Goal: Transaction & Acquisition: Purchase product/service

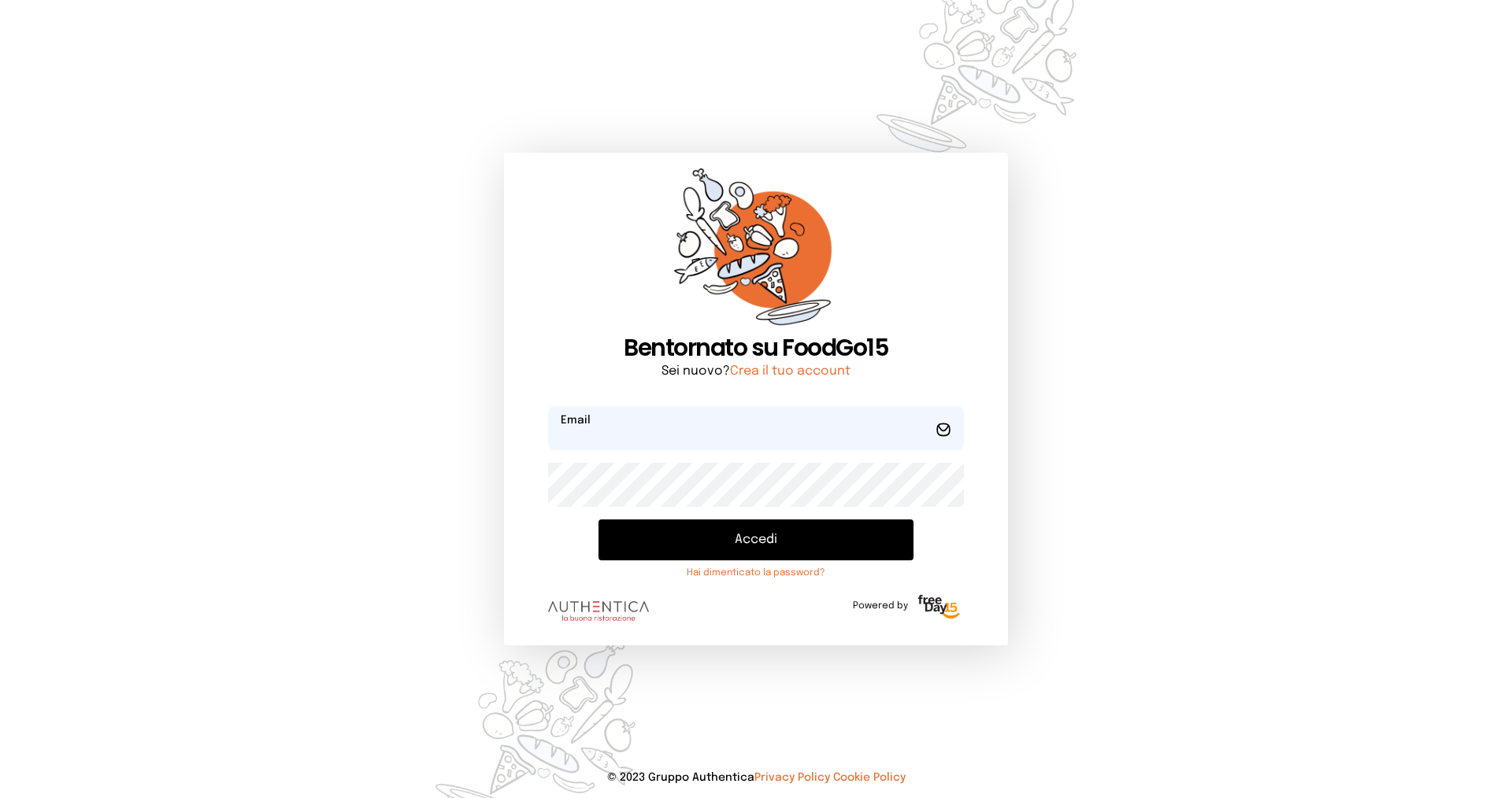
type input "**********"
click at [828, 546] on button "Accedi" at bounding box center [756, 539] width 315 height 41
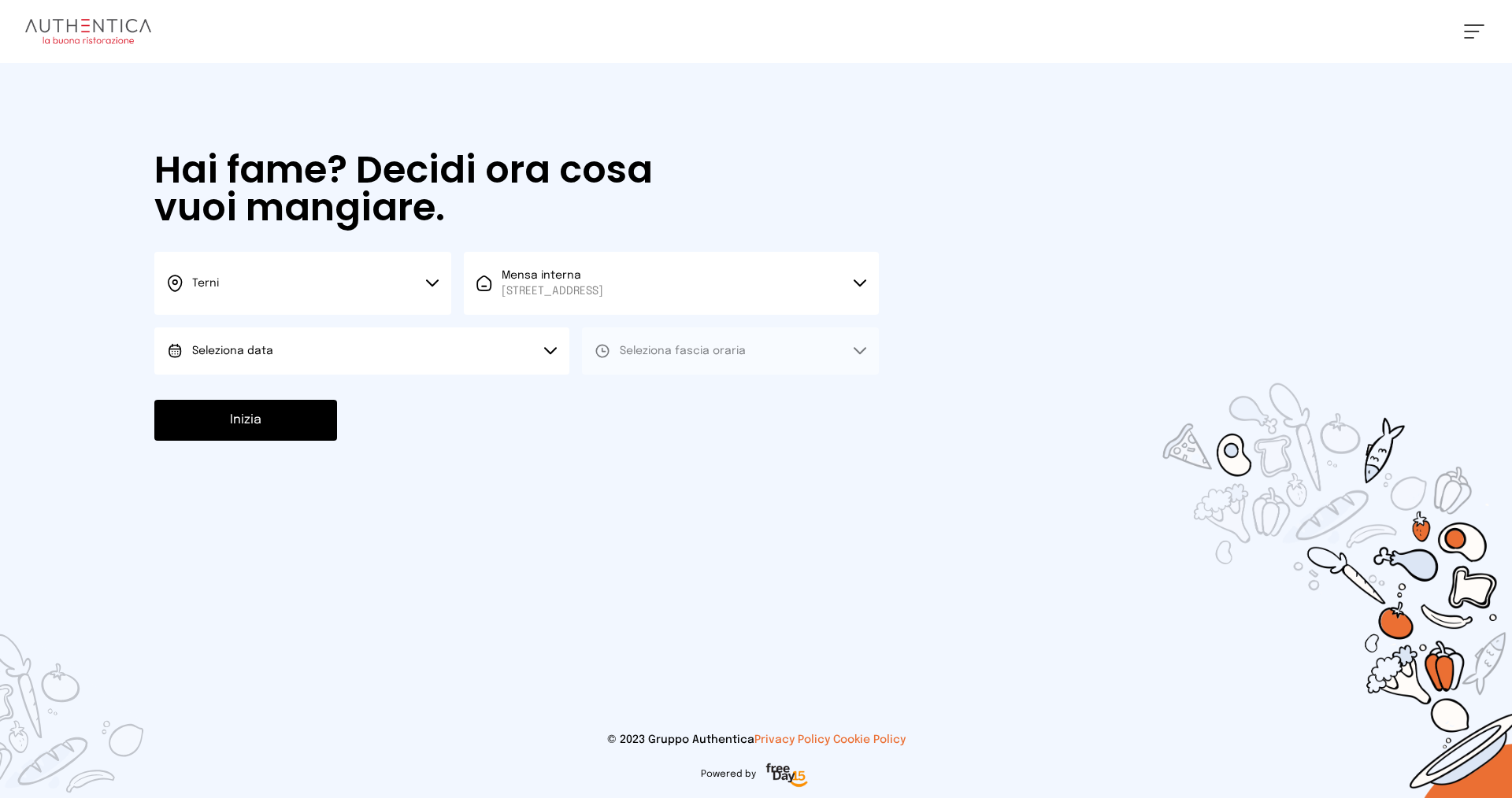
click at [487, 346] on button "Seleziona data" at bounding box center [361, 351] width 415 height 47
click at [543, 358] on button "Seleziona data" at bounding box center [361, 351] width 415 height 47
click at [535, 362] on button "Seleziona data" at bounding box center [361, 351] width 415 height 47
click at [529, 389] on li "[DATE], [DATE]" at bounding box center [361, 395] width 415 height 41
click at [860, 318] on div "Terni Scegli la città [GEOGRAPHIC_DATA] Mensa interna [STREET_ADDRESS] Scegli l…" at bounding box center [516, 313] width 725 height 123
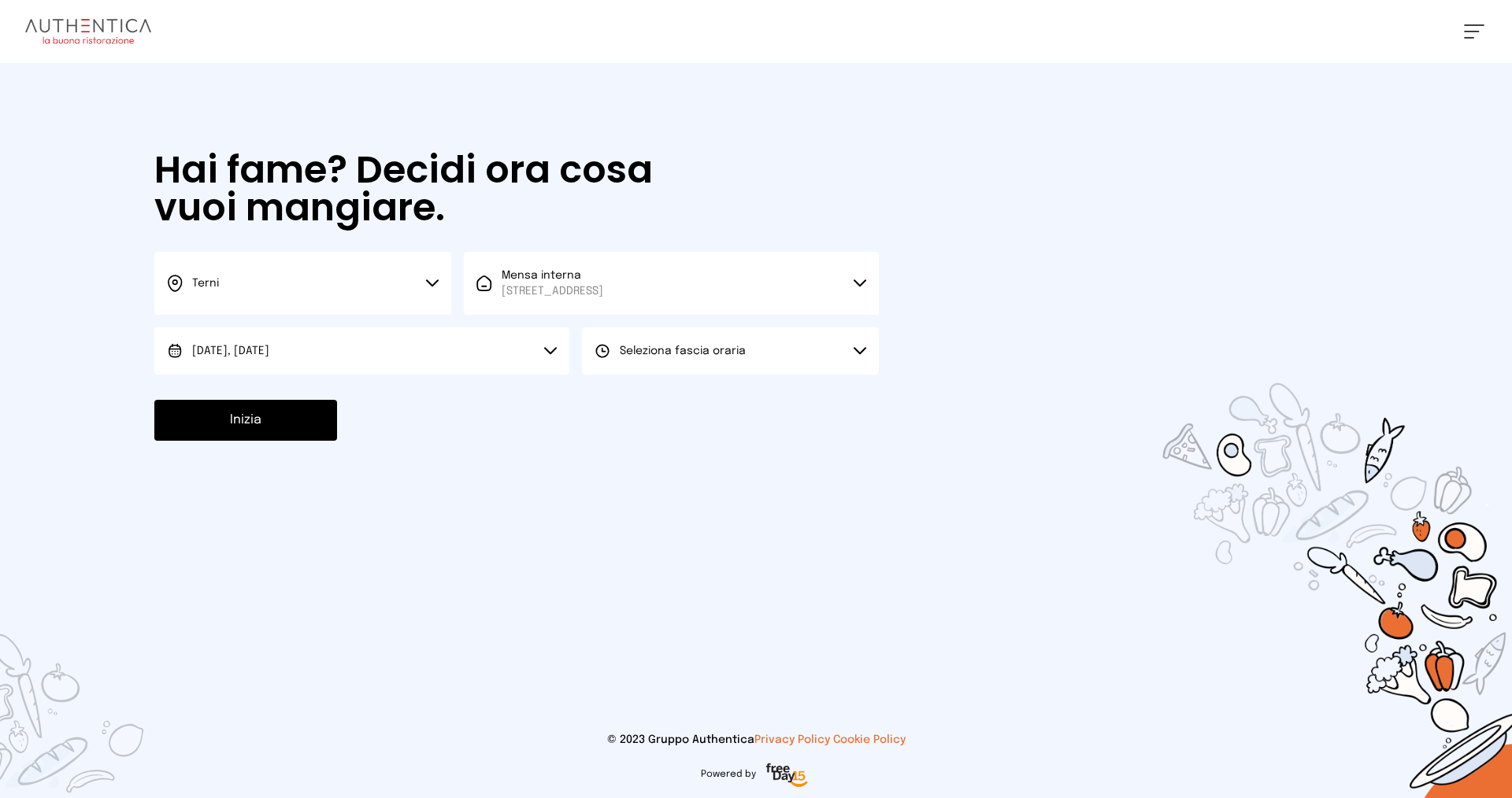
click at [851, 347] on button "Seleziona fascia oraria" at bounding box center [730, 351] width 296 height 47
click at [821, 395] on li "Pranzo" at bounding box center [730, 395] width 296 height 41
click at [221, 415] on button "Inizia" at bounding box center [245, 420] width 183 height 41
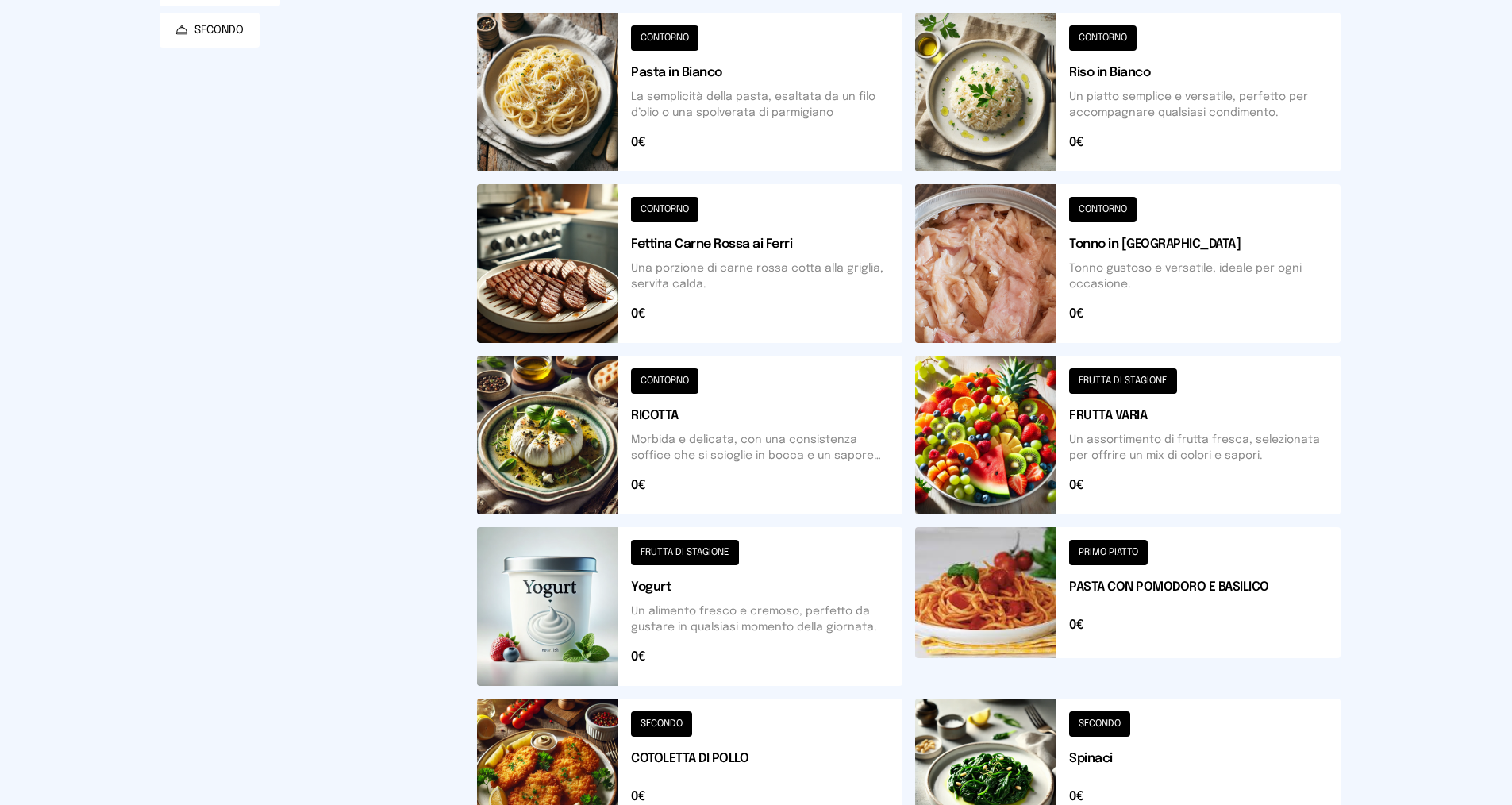
scroll to position [397, 0]
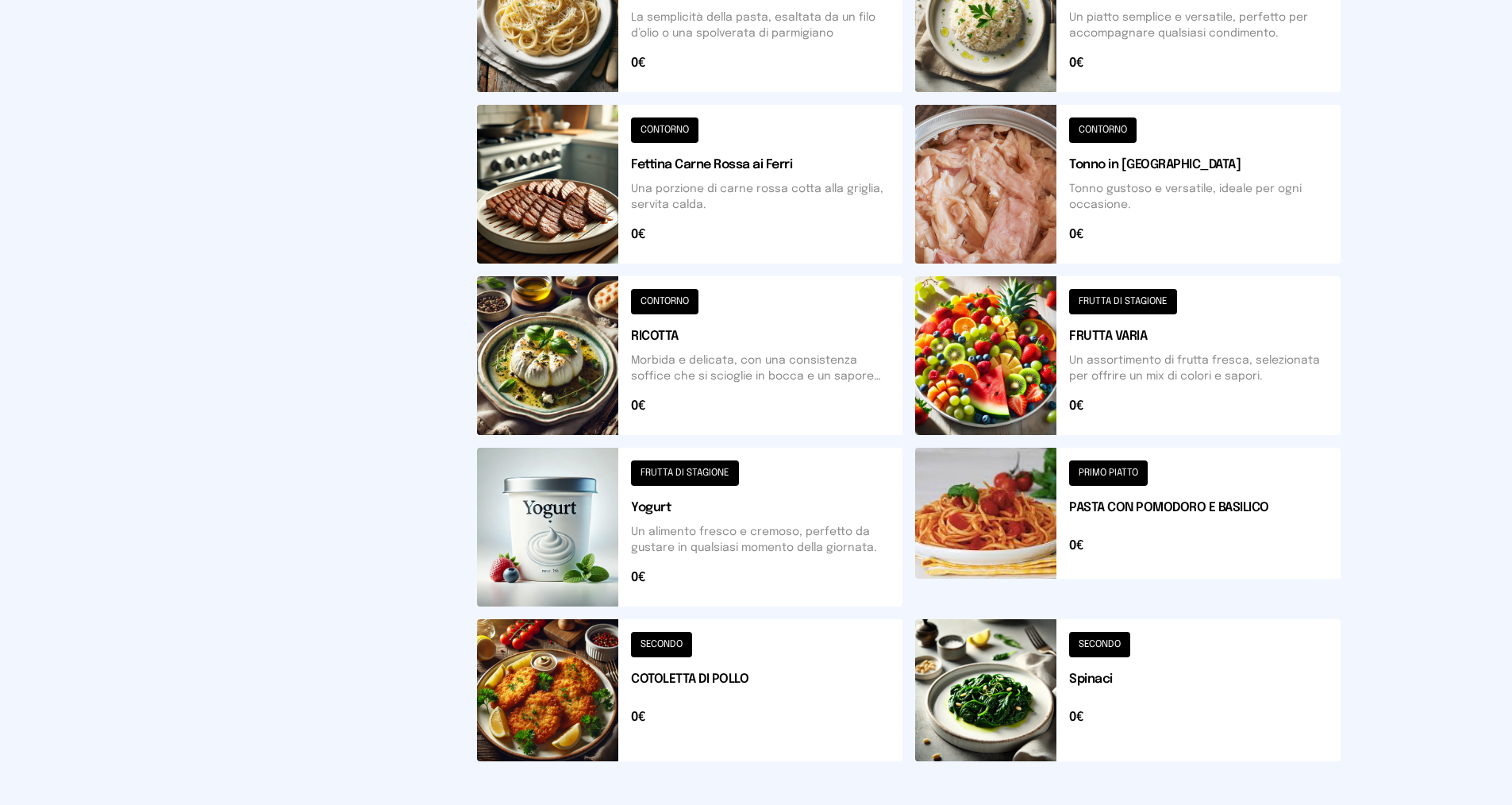
click at [716, 469] on button at bounding box center [691, 527] width 426 height 159
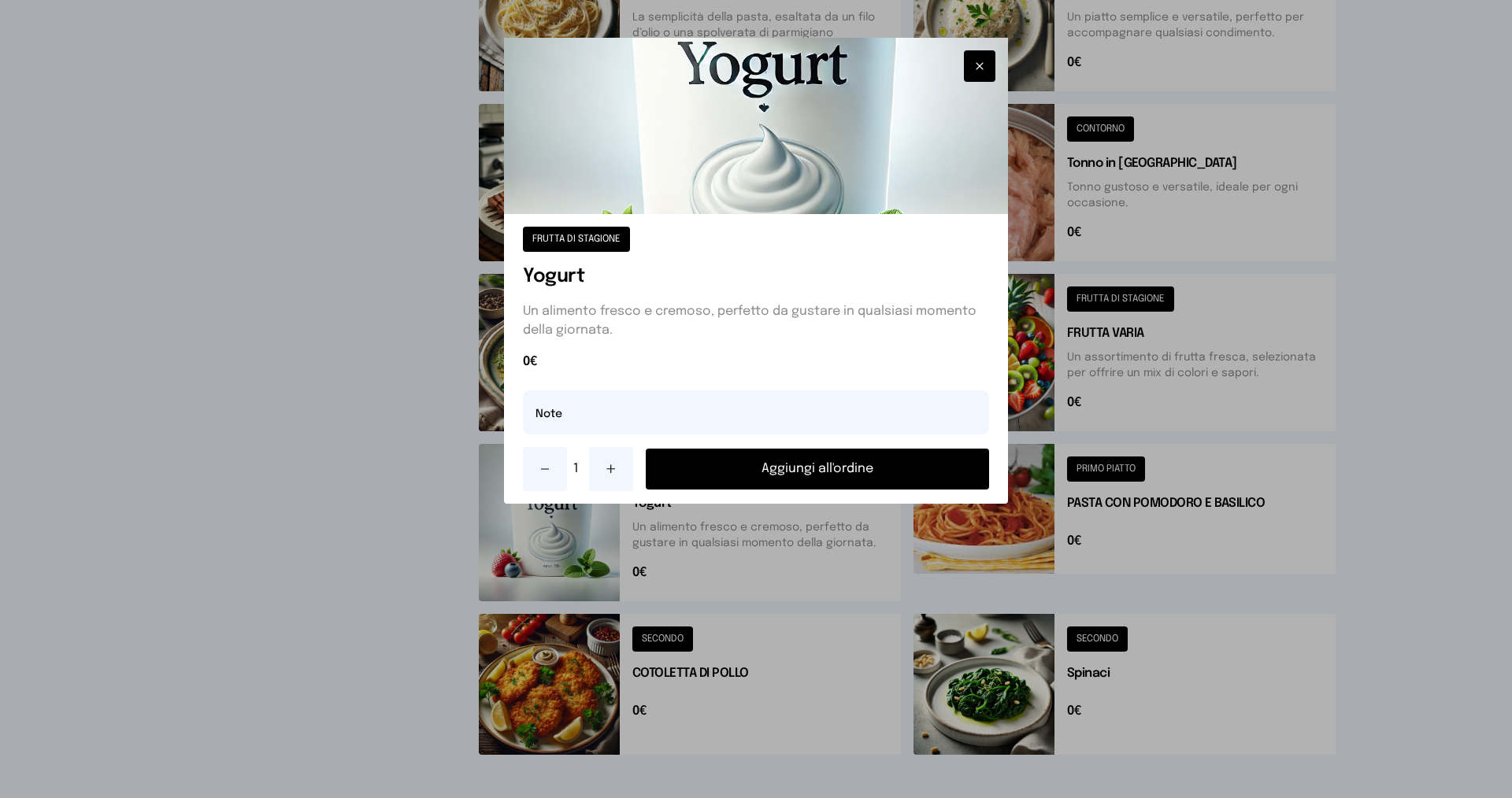
click at [795, 474] on button "Aggiungi all'ordine" at bounding box center [818, 469] width 343 height 41
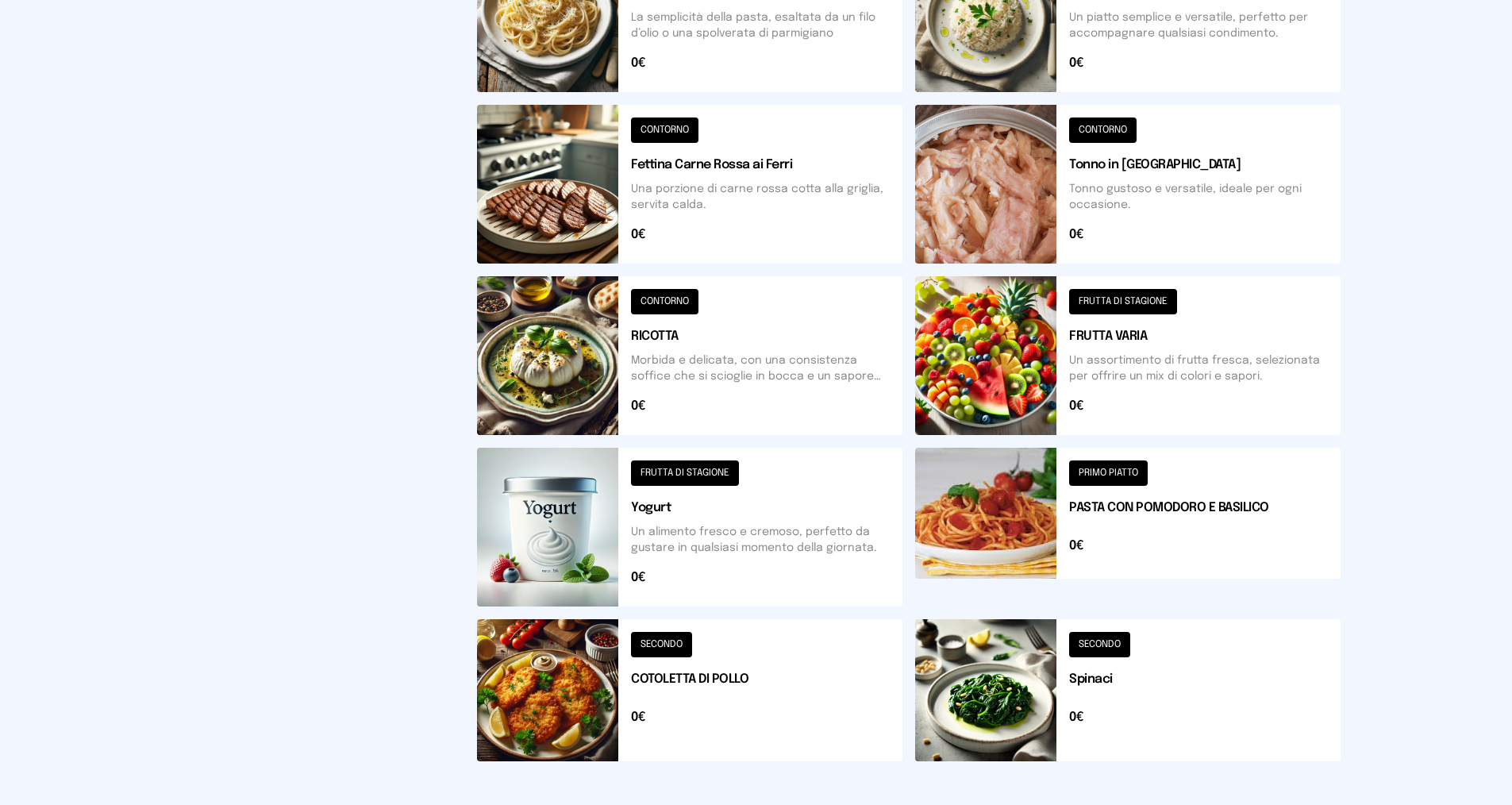
click at [677, 654] on button at bounding box center [691, 690] width 426 height 142
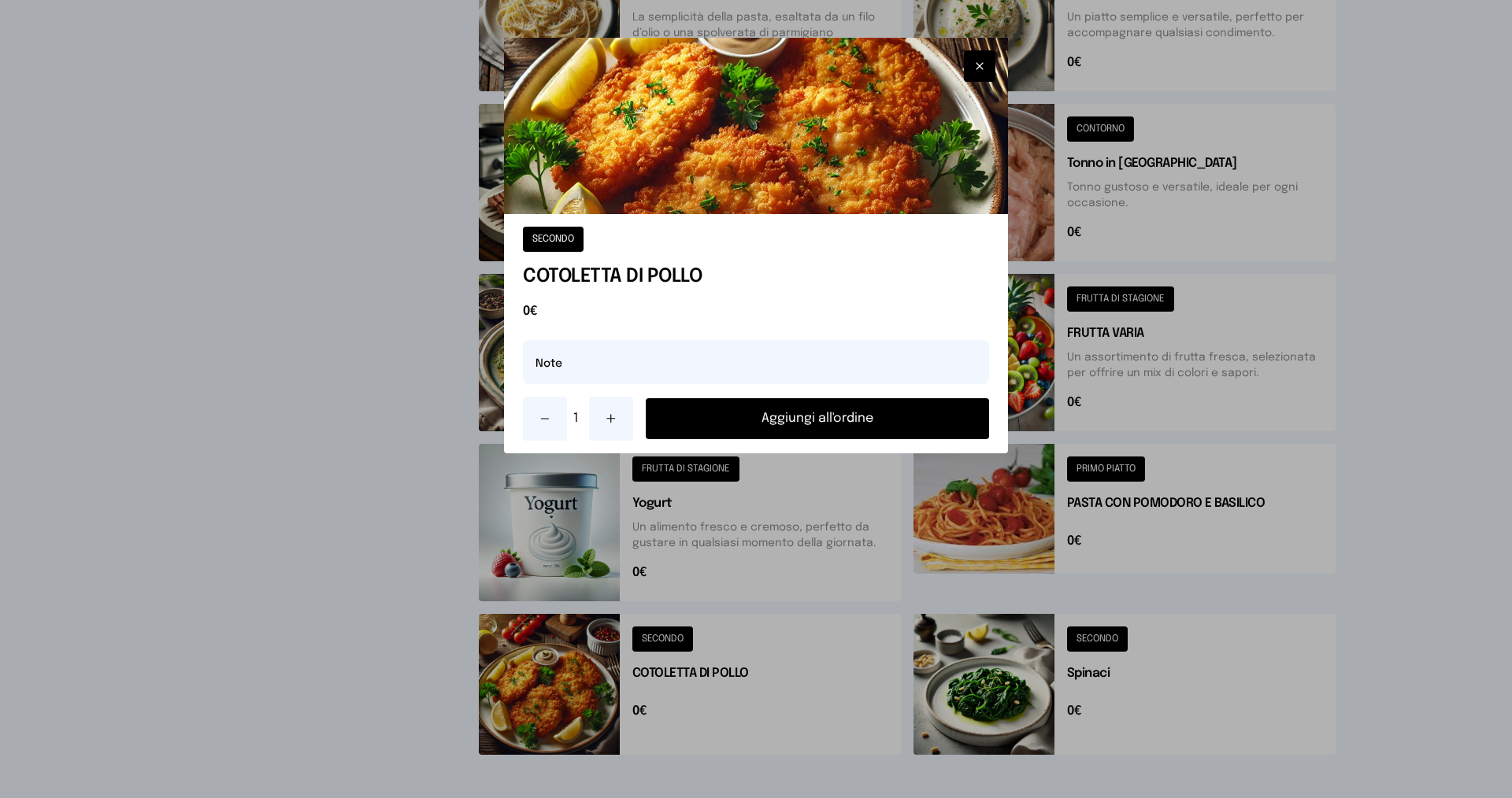
click at [807, 418] on button "Aggiungi all'ordine" at bounding box center [818, 418] width 343 height 41
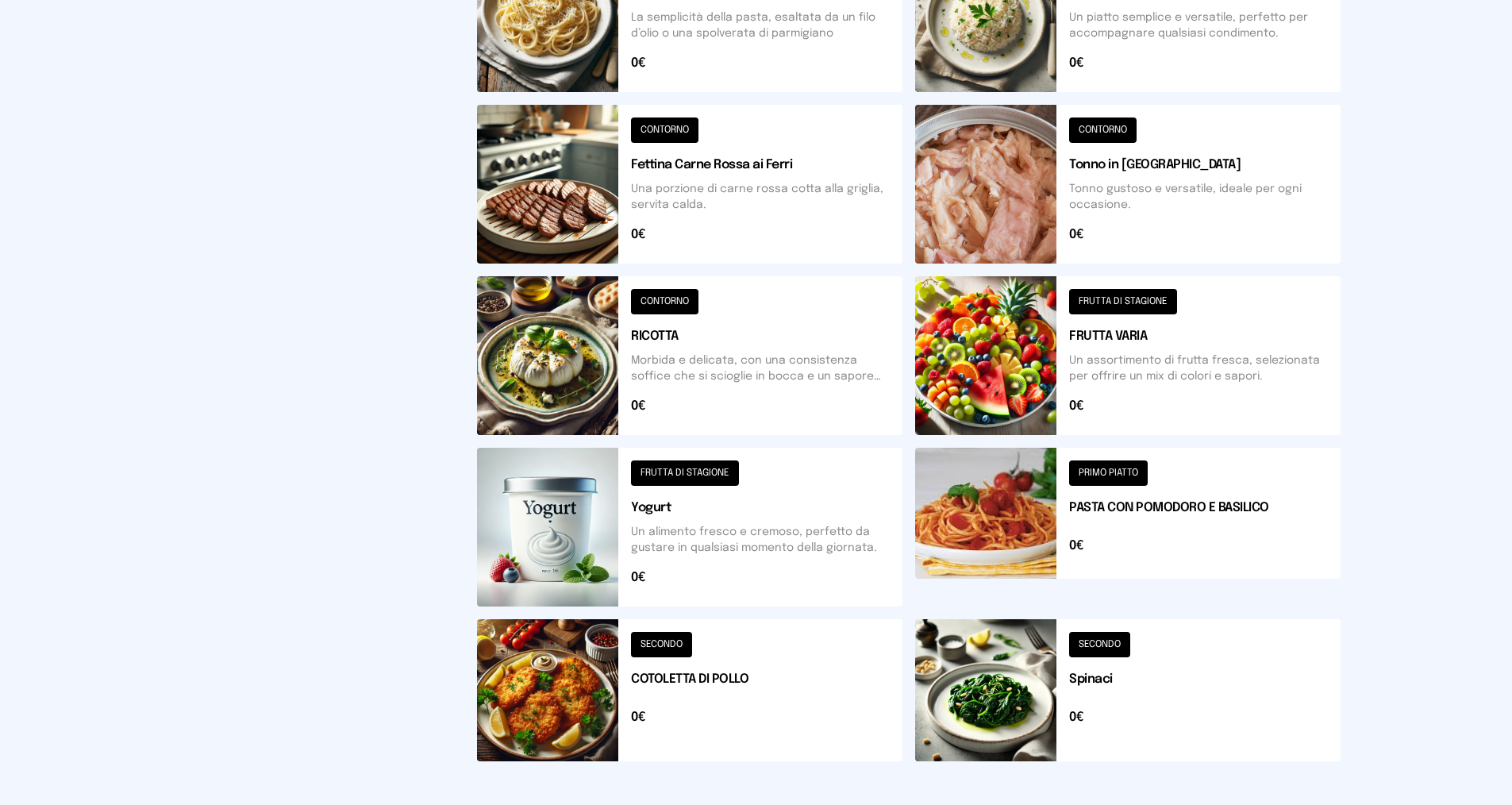
click at [1151, 299] on button at bounding box center [1128, 356] width 426 height 159
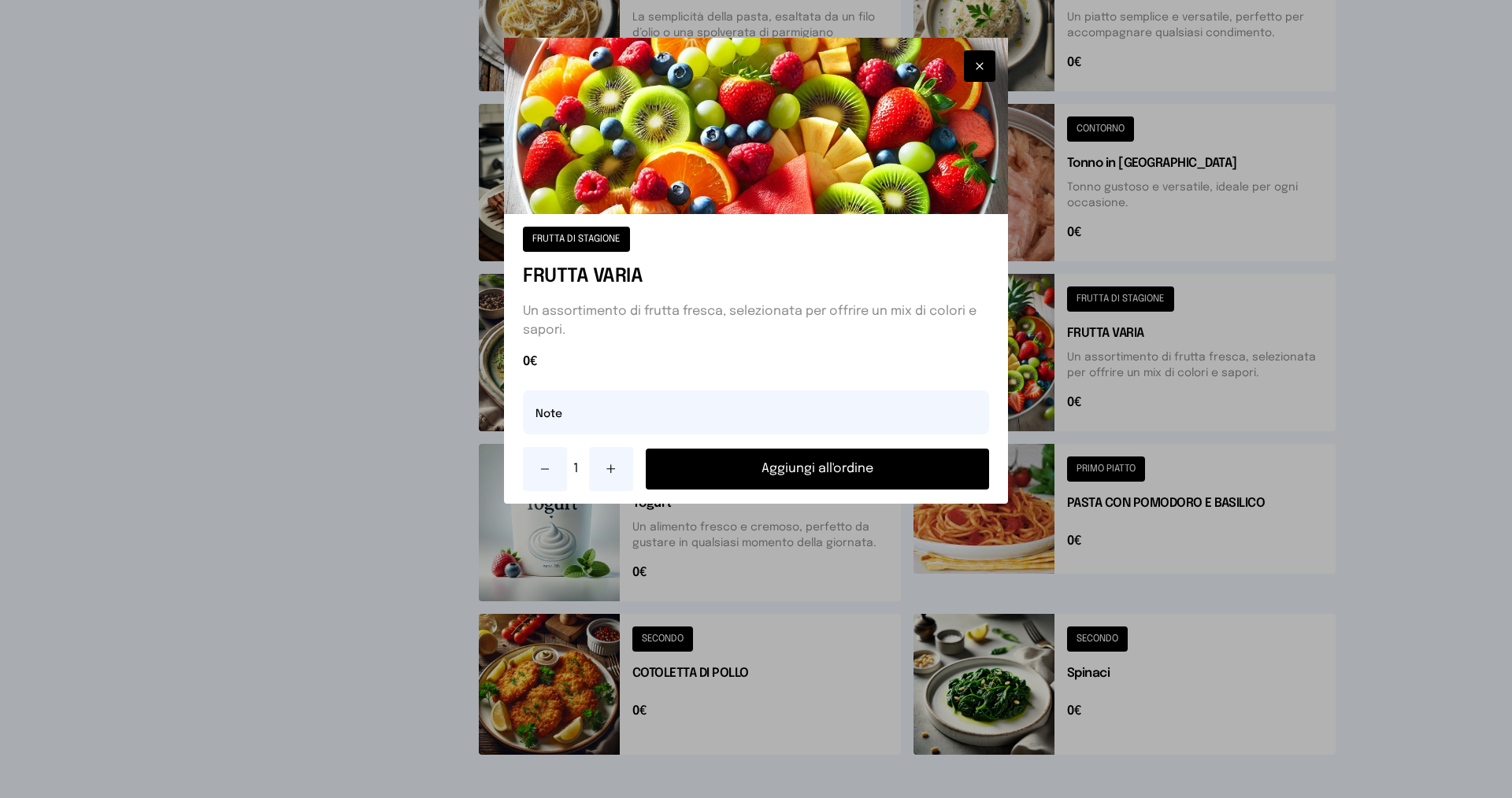
click at [773, 469] on button "Aggiungi all'ordine" at bounding box center [818, 469] width 343 height 41
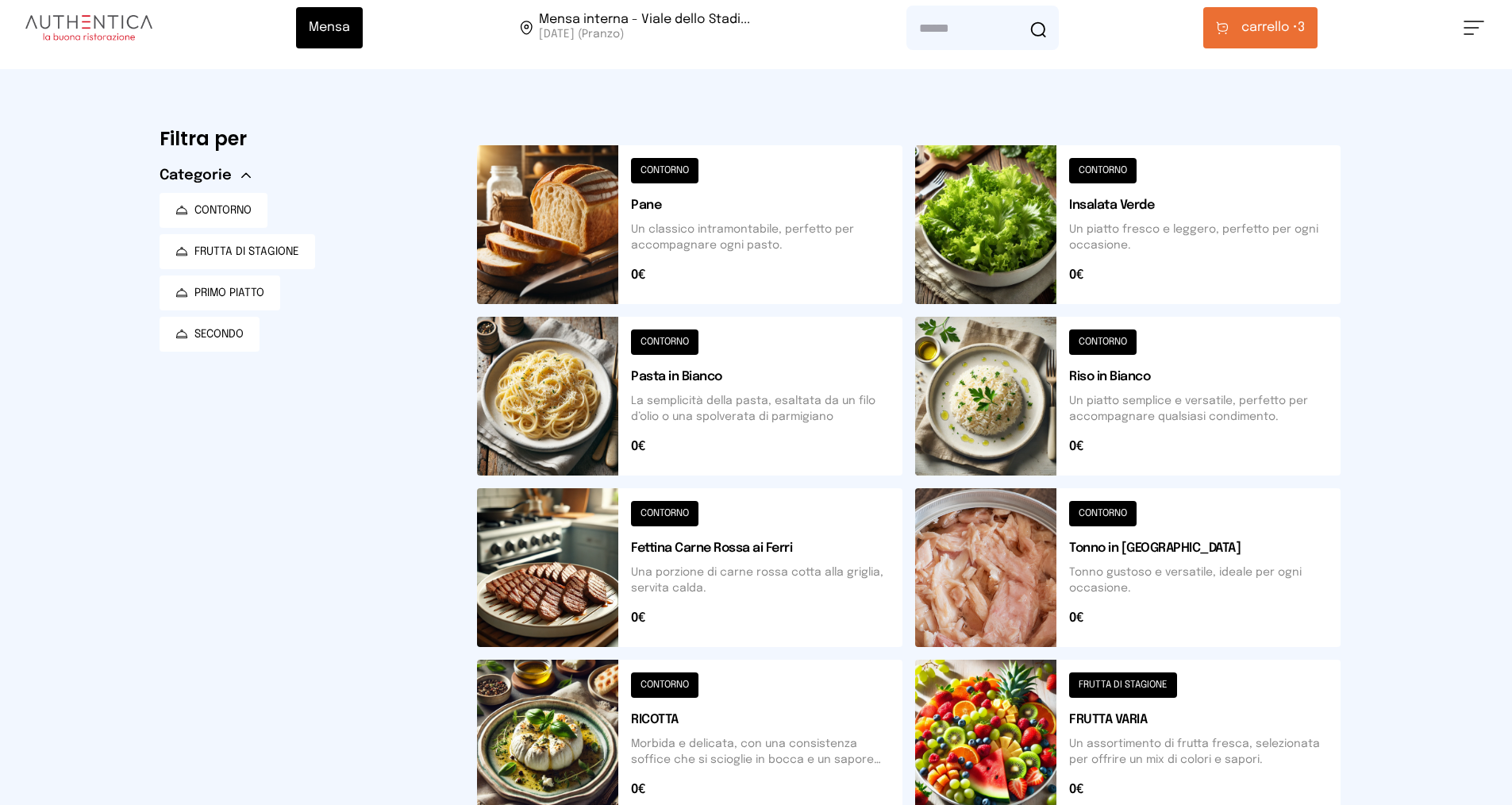
scroll to position [0, 0]
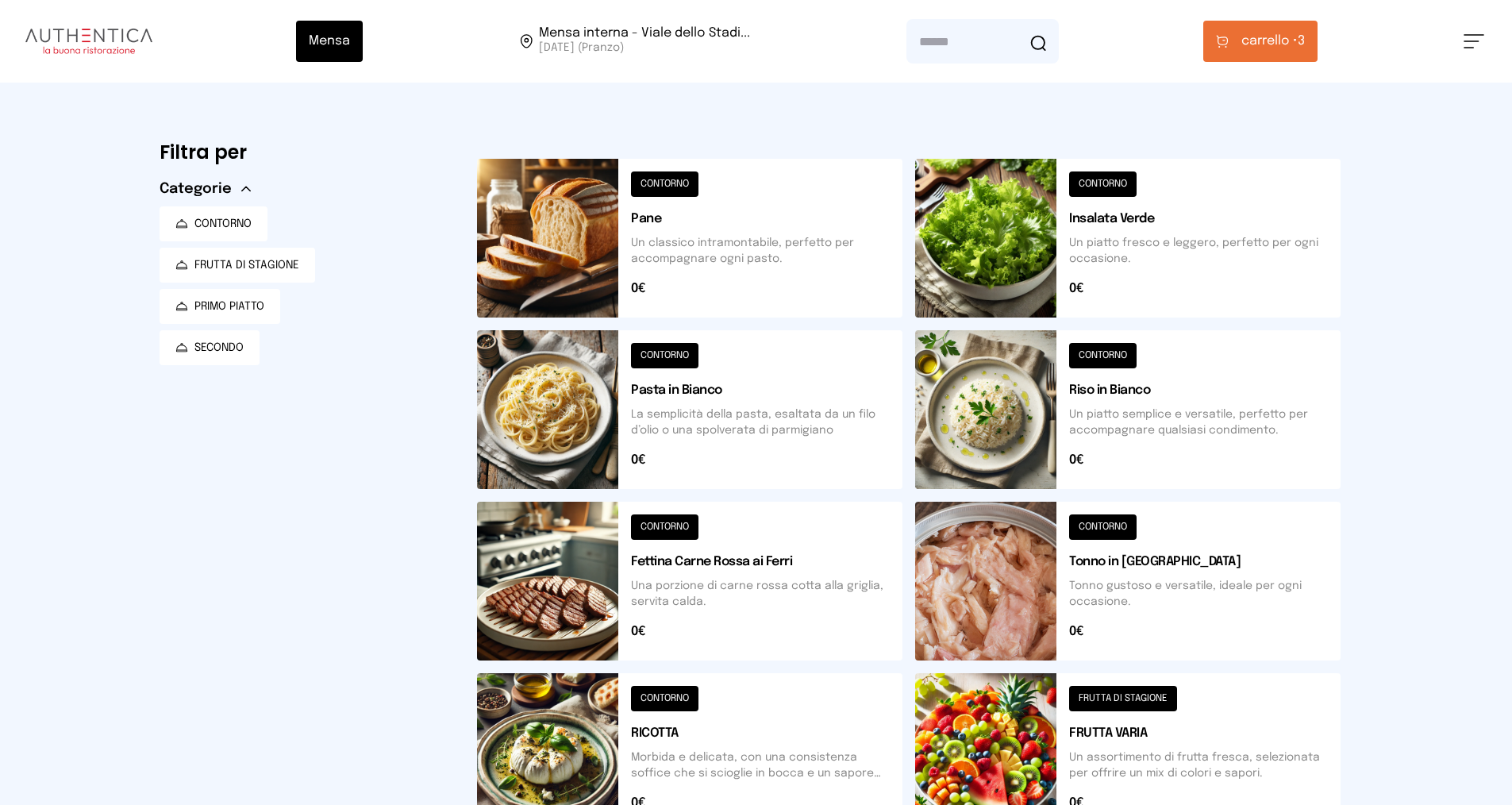
click at [1091, 189] on button at bounding box center [1128, 238] width 426 height 159
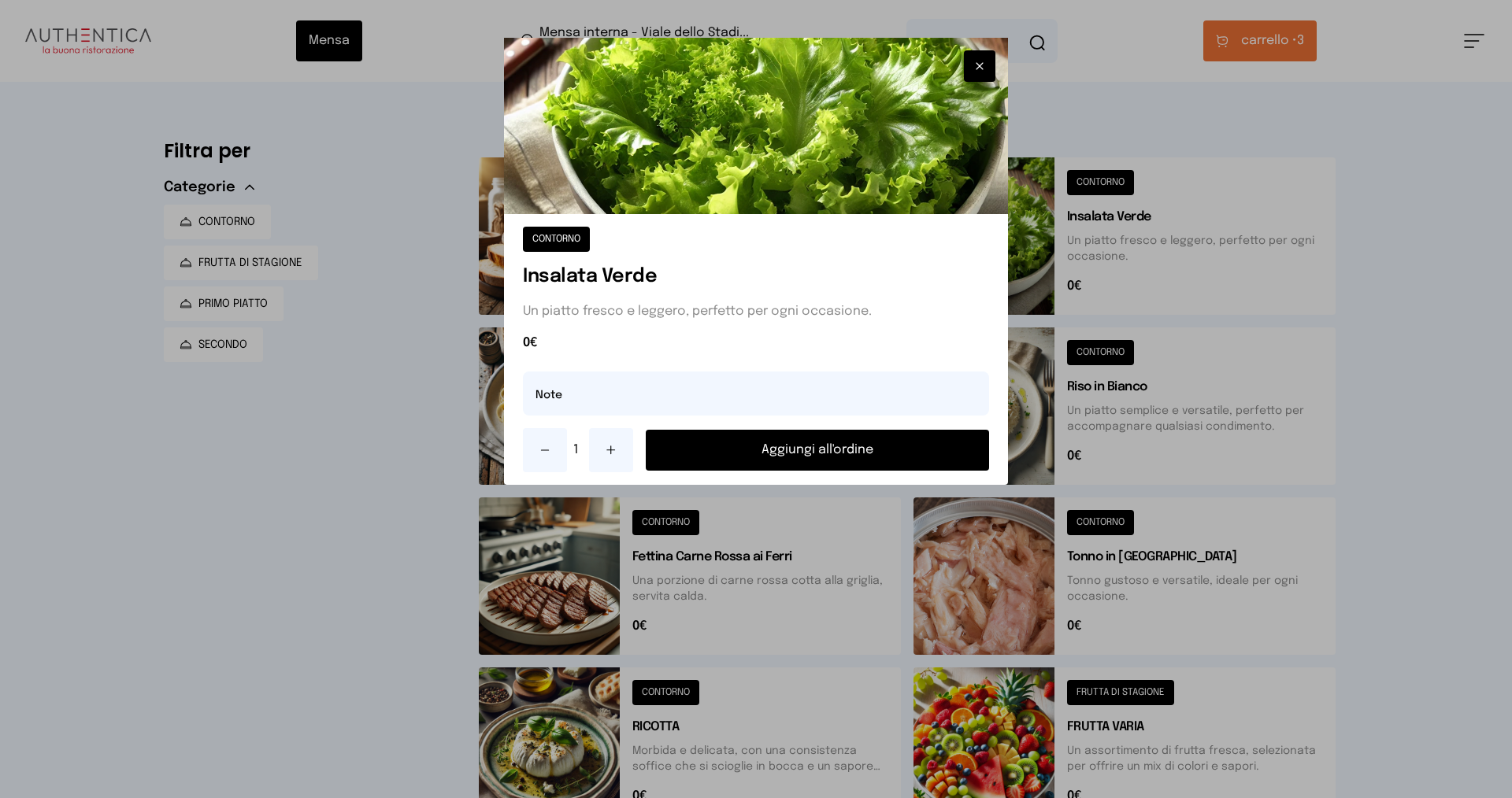
click at [875, 441] on button "Aggiungi all'ordine" at bounding box center [818, 450] width 343 height 41
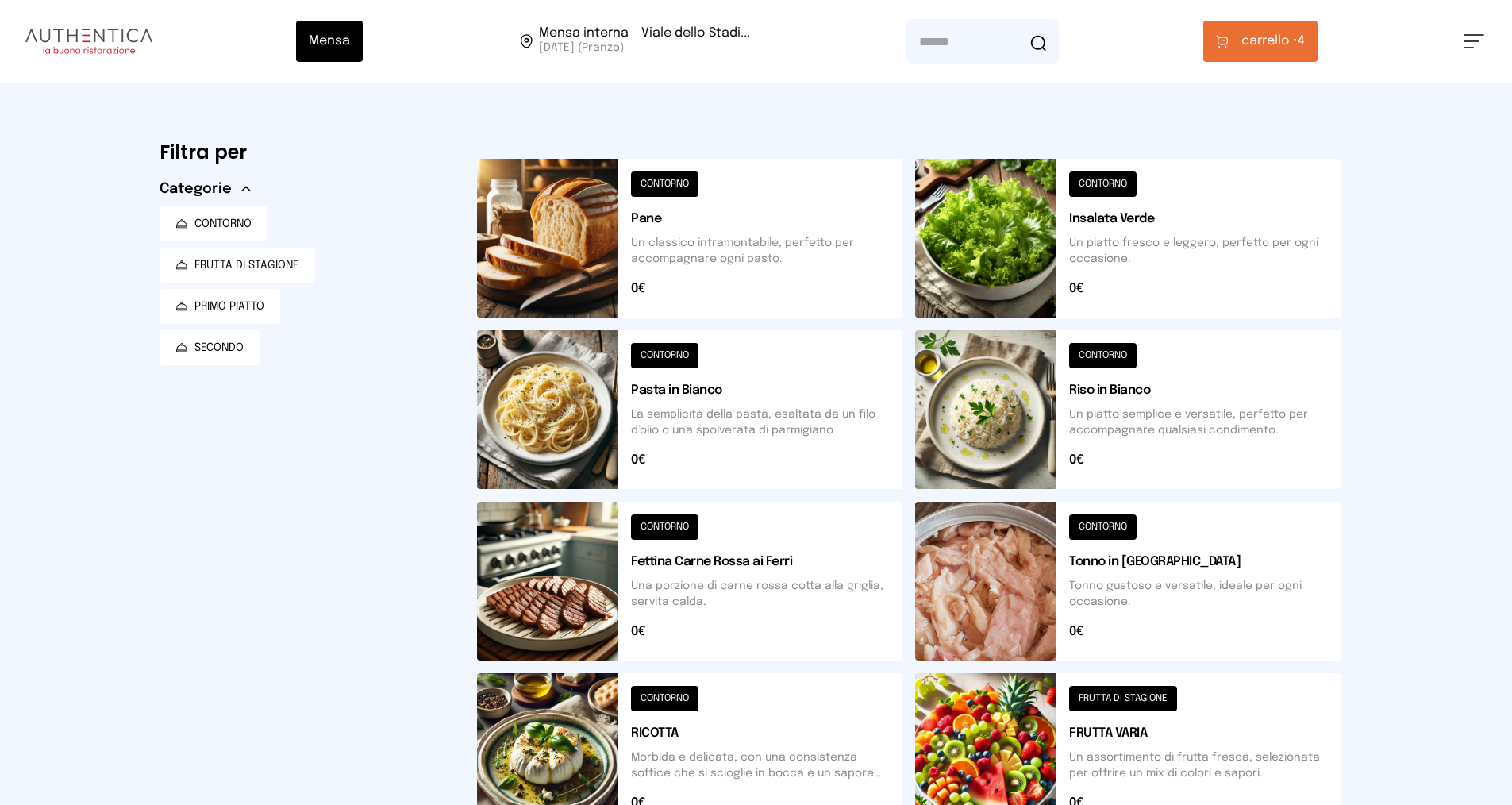
click at [664, 177] on button at bounding box center [691, 238] width 426 height 159
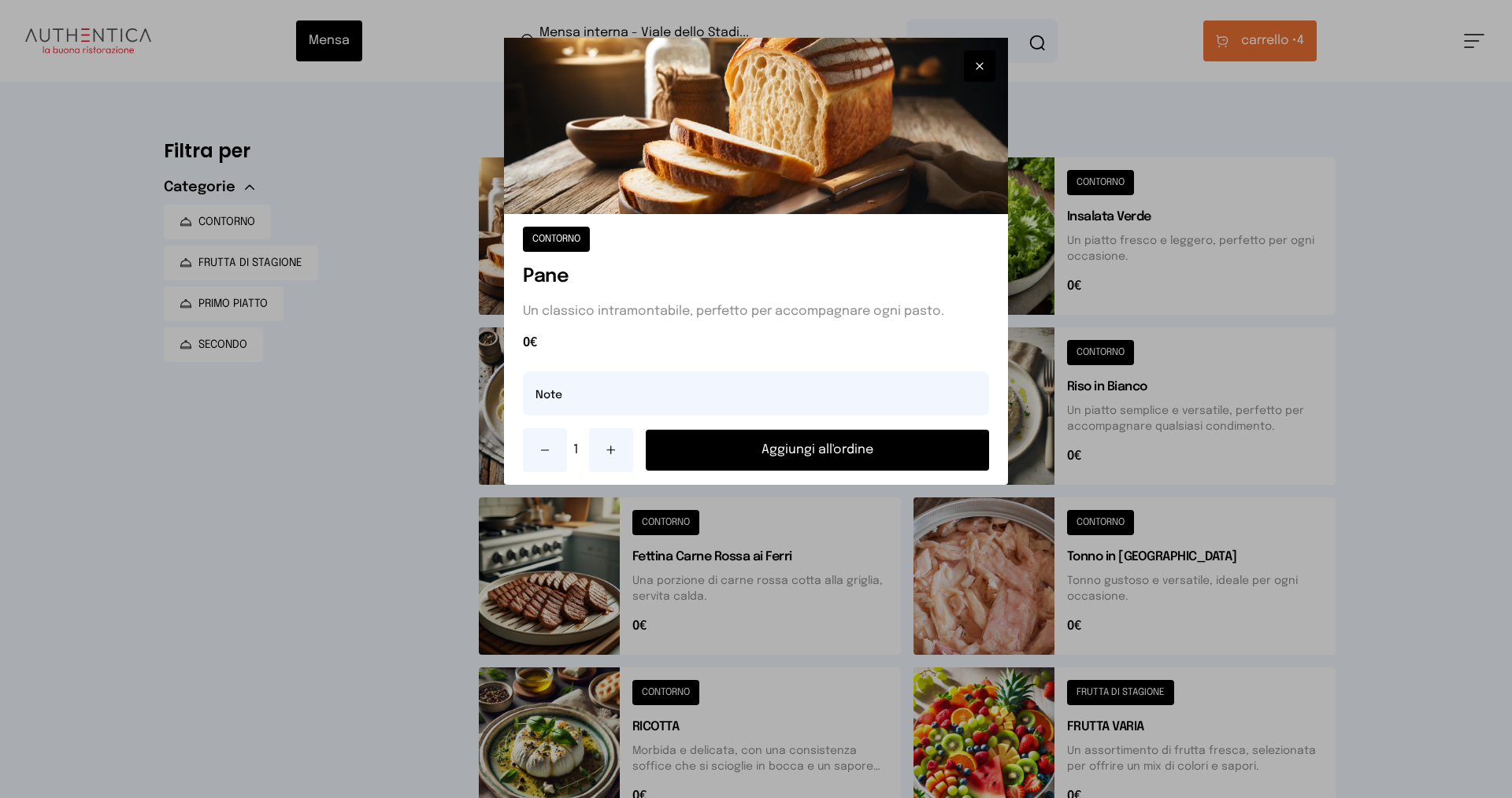
click at [871, 456] on button "Aggiungi all'ordine" at bounding box center [818, 450] width 343 height 41
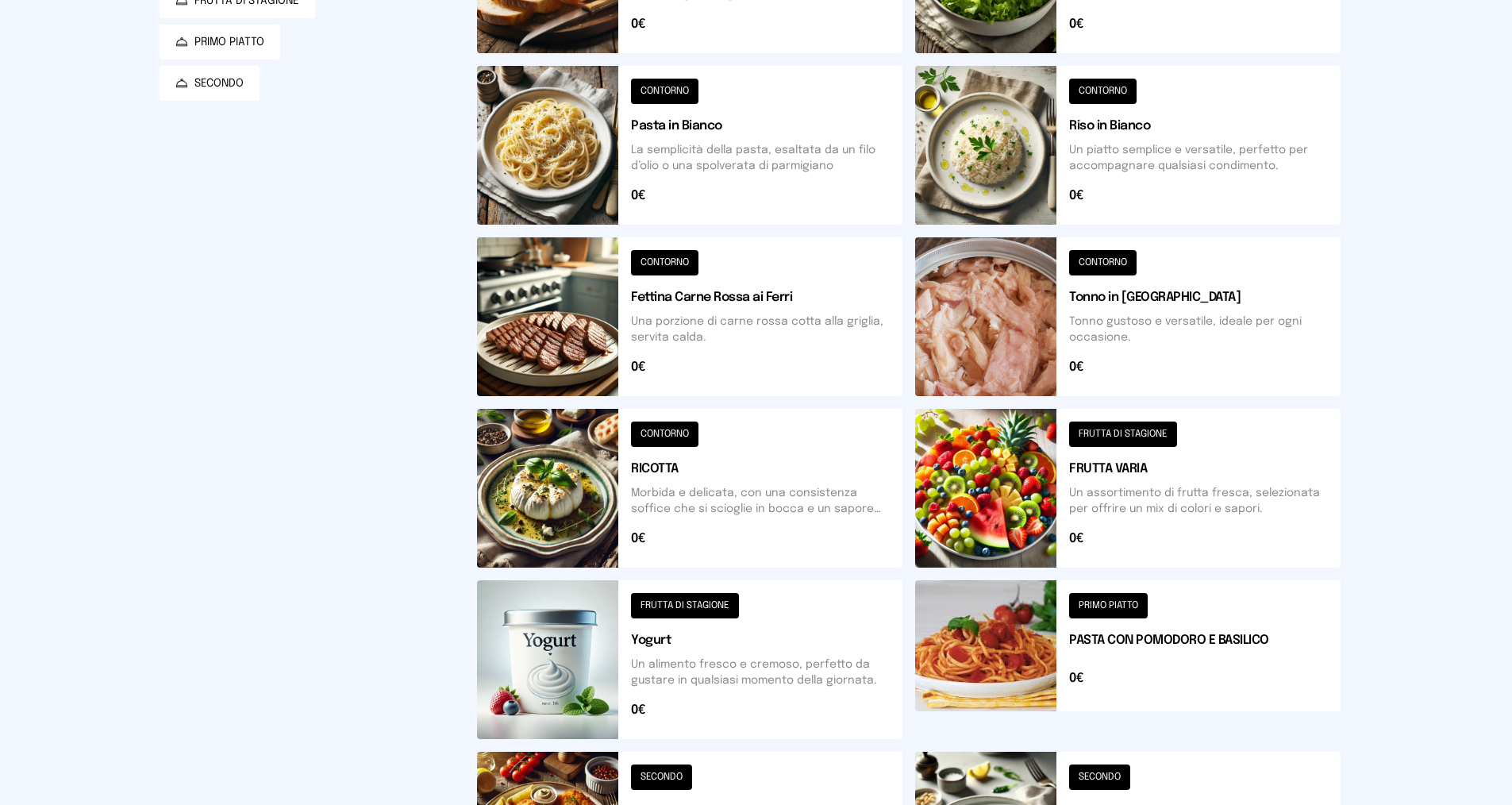
scroll to position [255, 0]
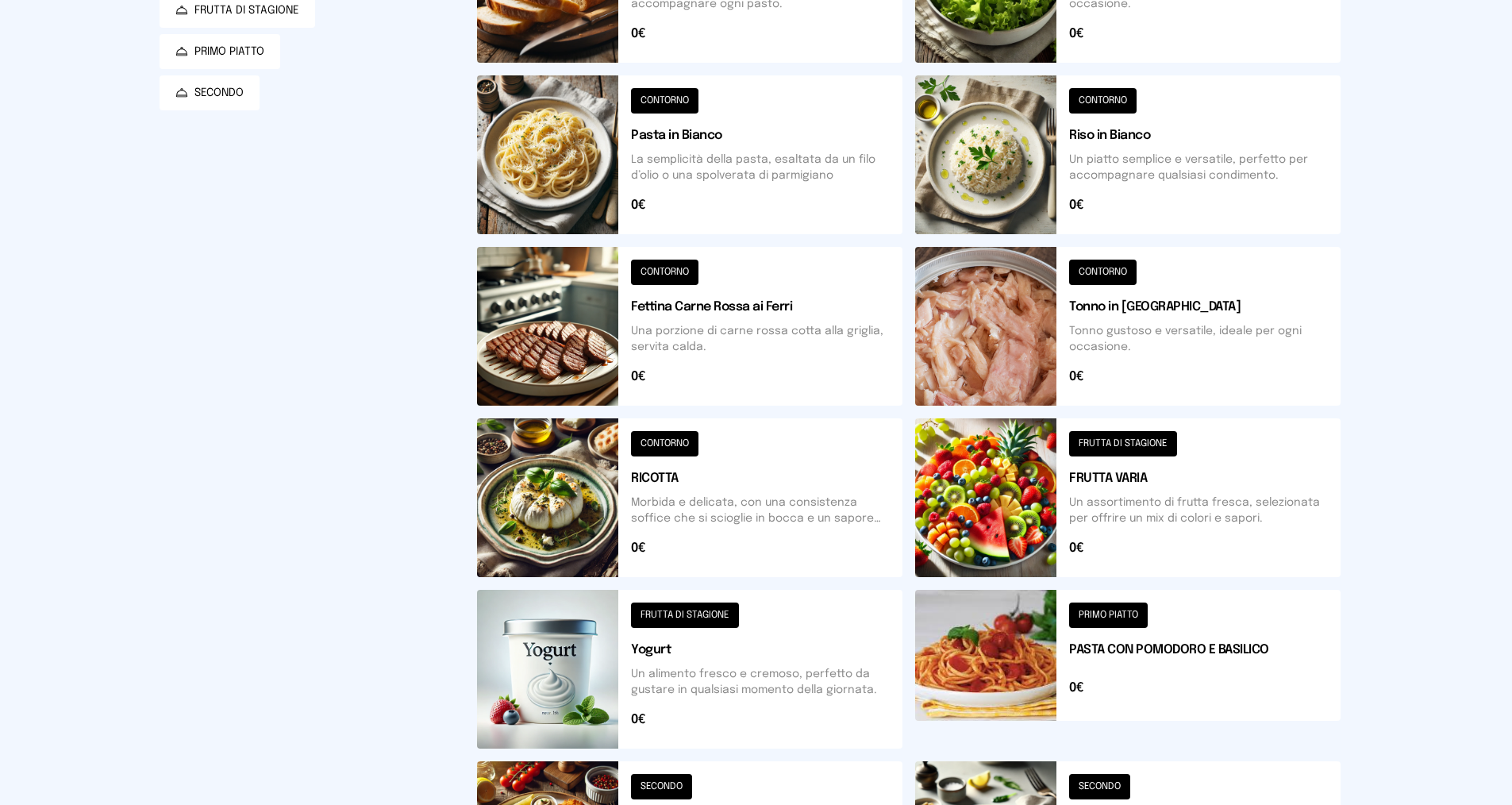
click at [681, 272] on button at bounding box center [691, 326] width 426 height 159
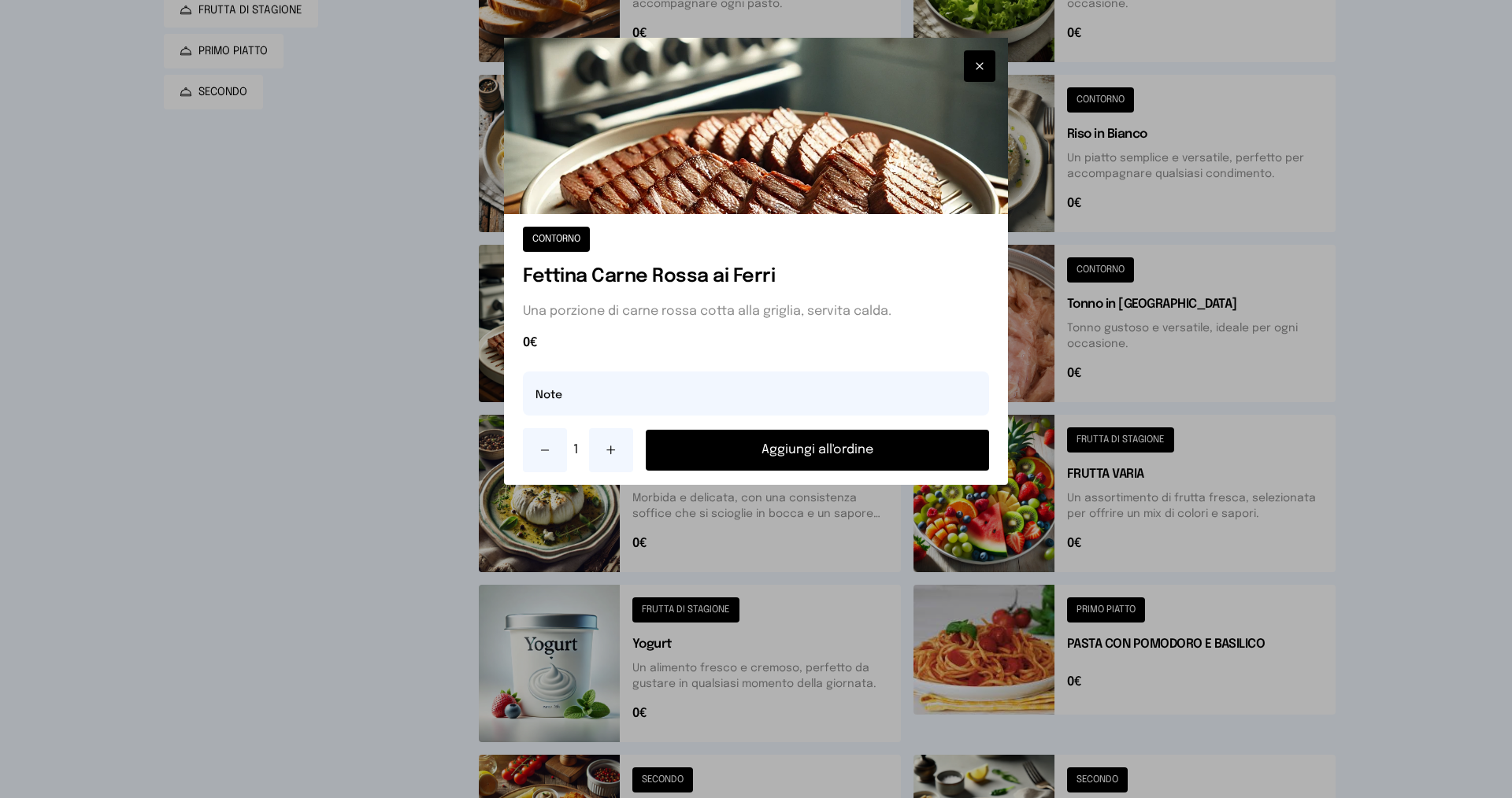
click at [818, 457] on button "Aggiungi all'ordine" at bounding box center [818, 450] width 343 height 41
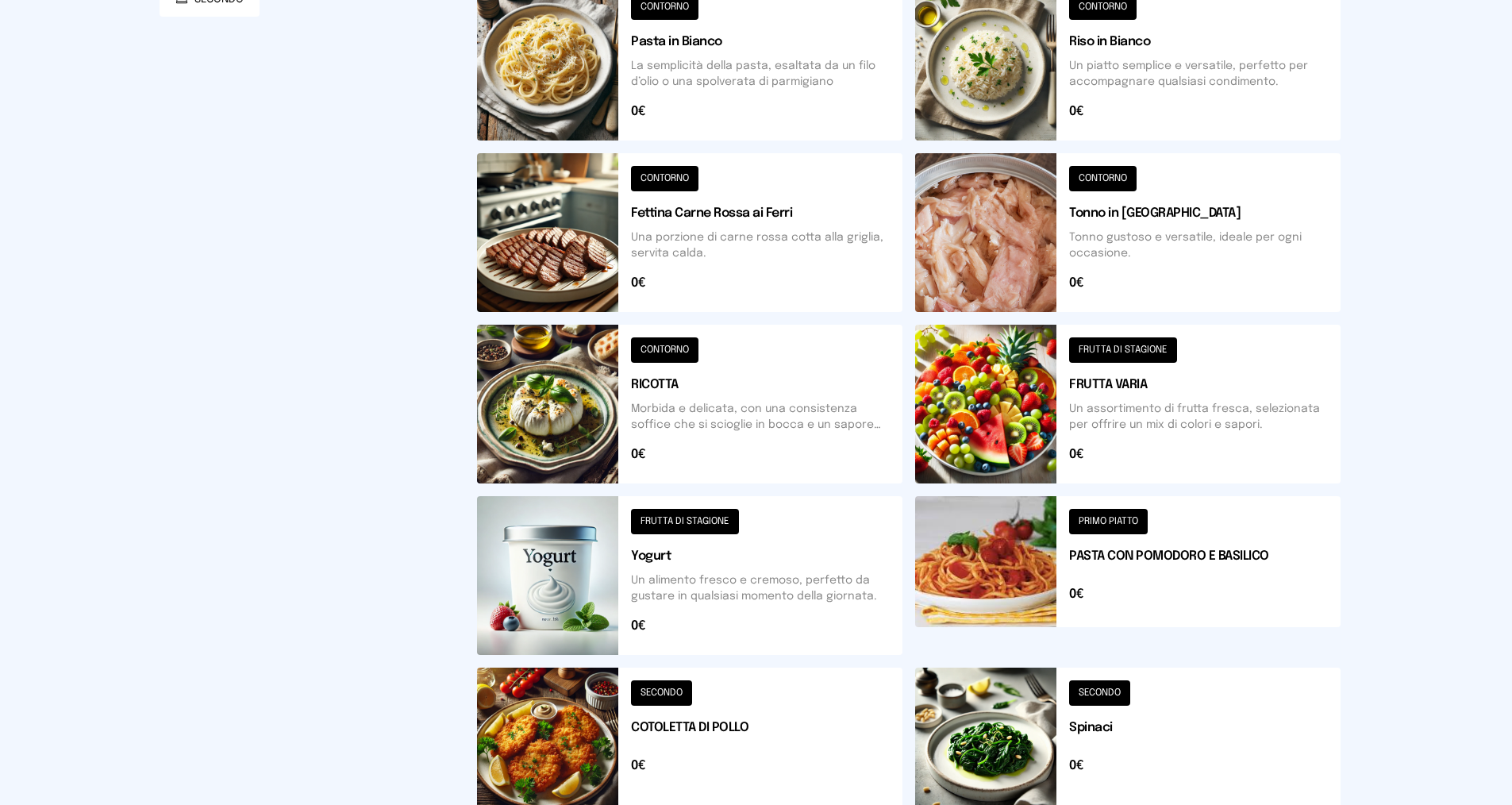
scroll to position [493, 0]
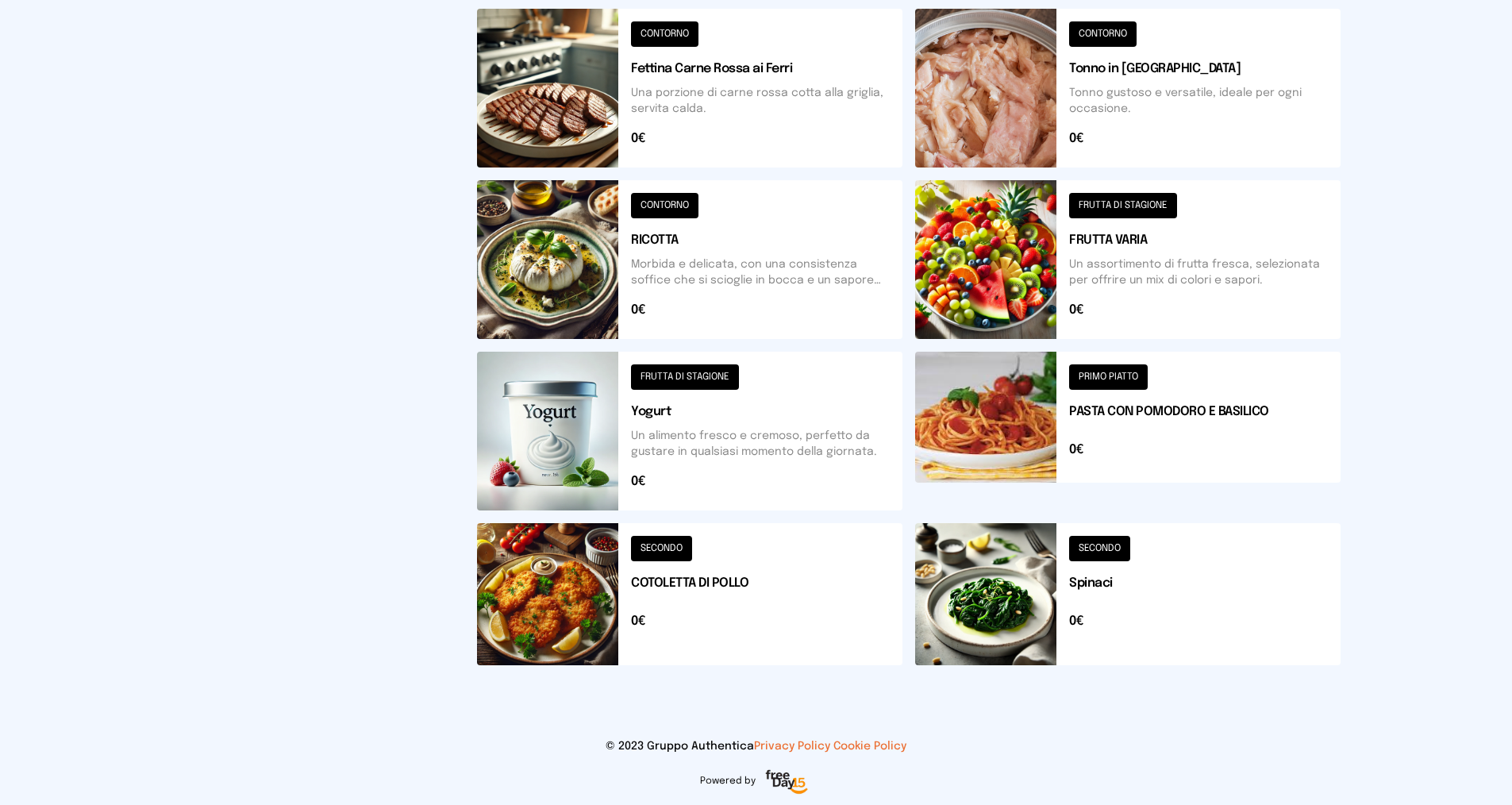
click at [1096, 539] on button at bounding box center [1128, 594] width 426 height 142
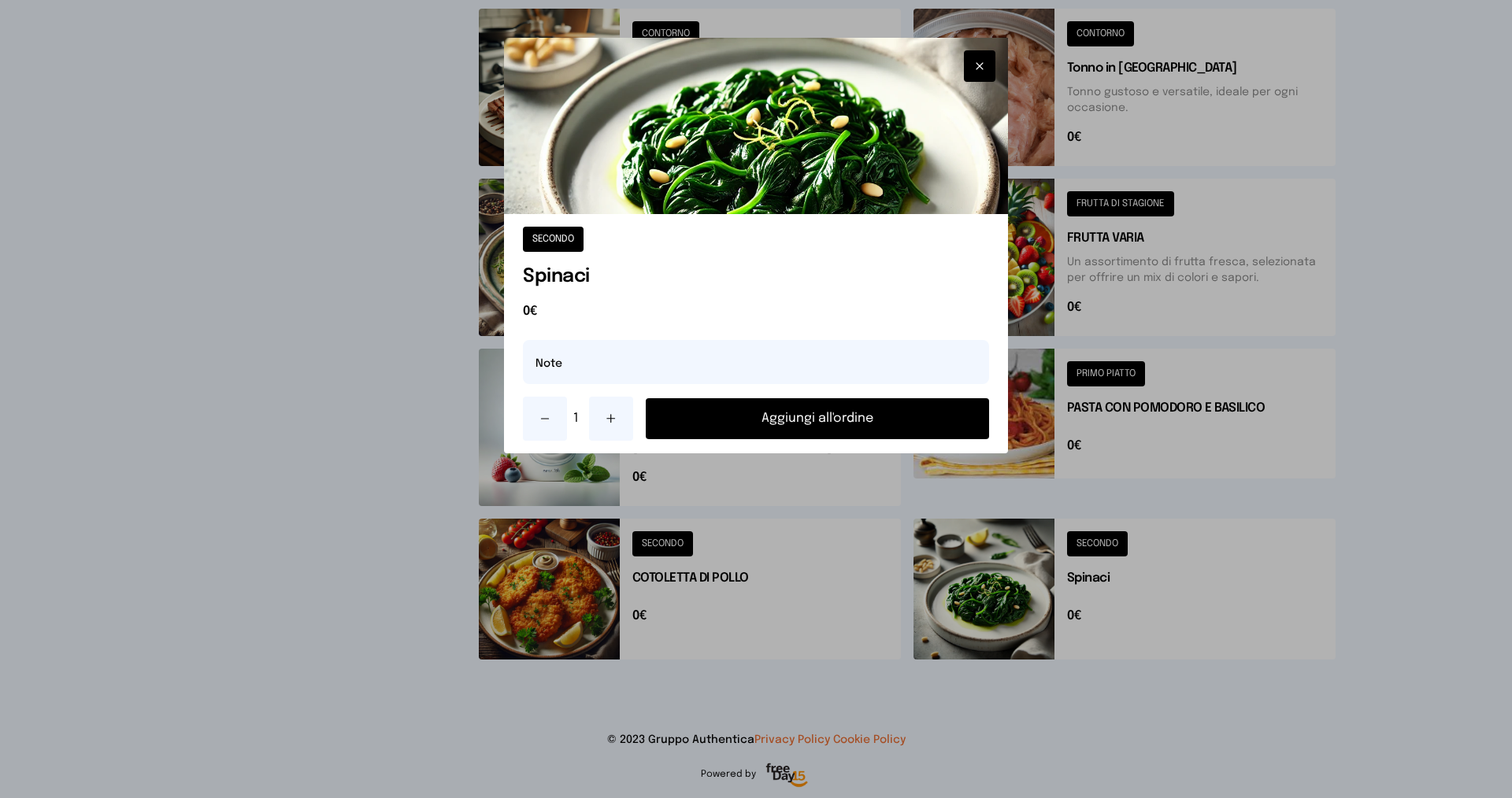
click at [877, 417] on button "Aggiungi all'ordine" at bounding box center [818, 418] width 343 height 41
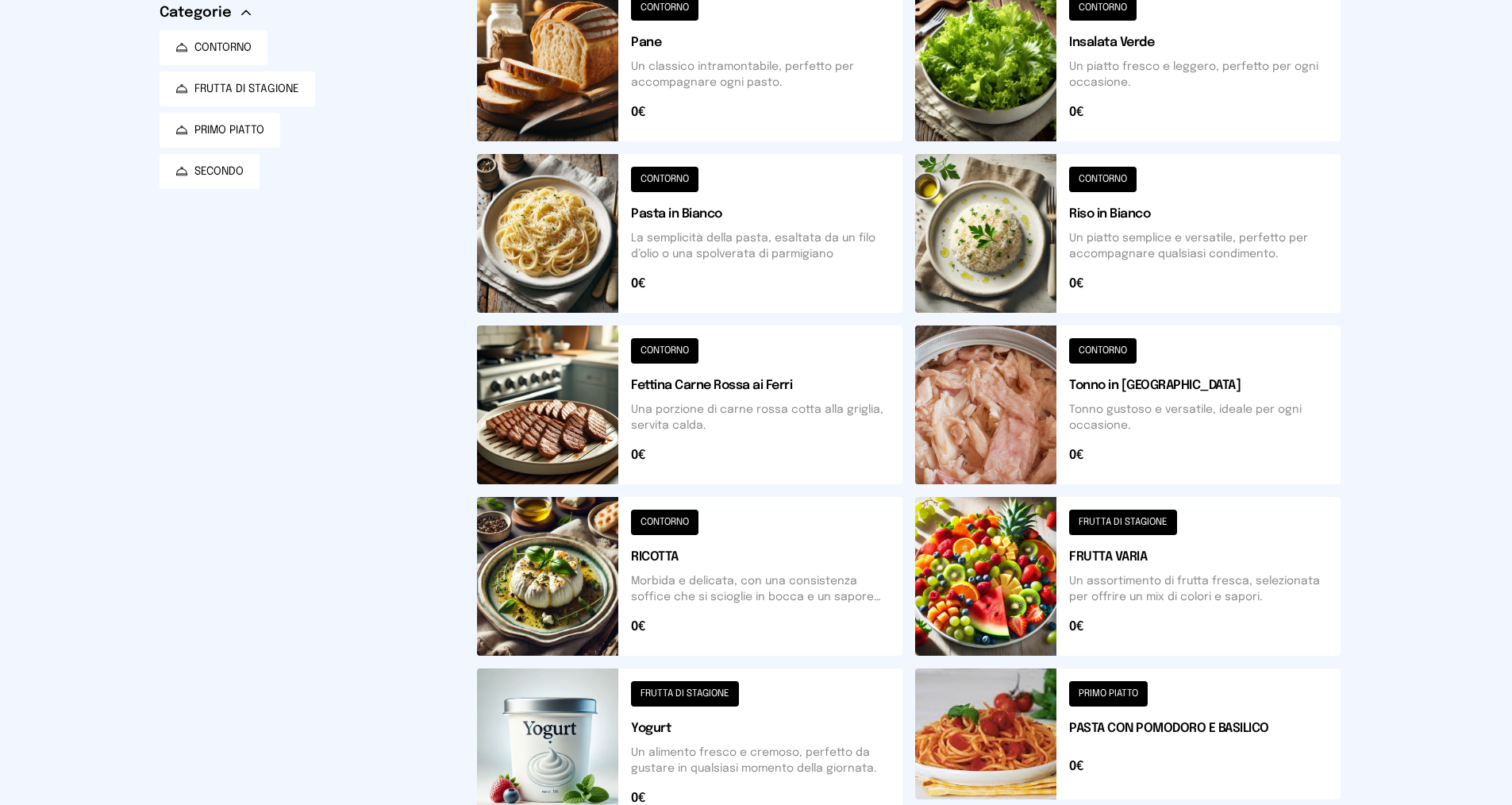
scroll to position [176, 0]
click at [1087, 181] on button at bounding box center [1128, 234] width 426 height 159
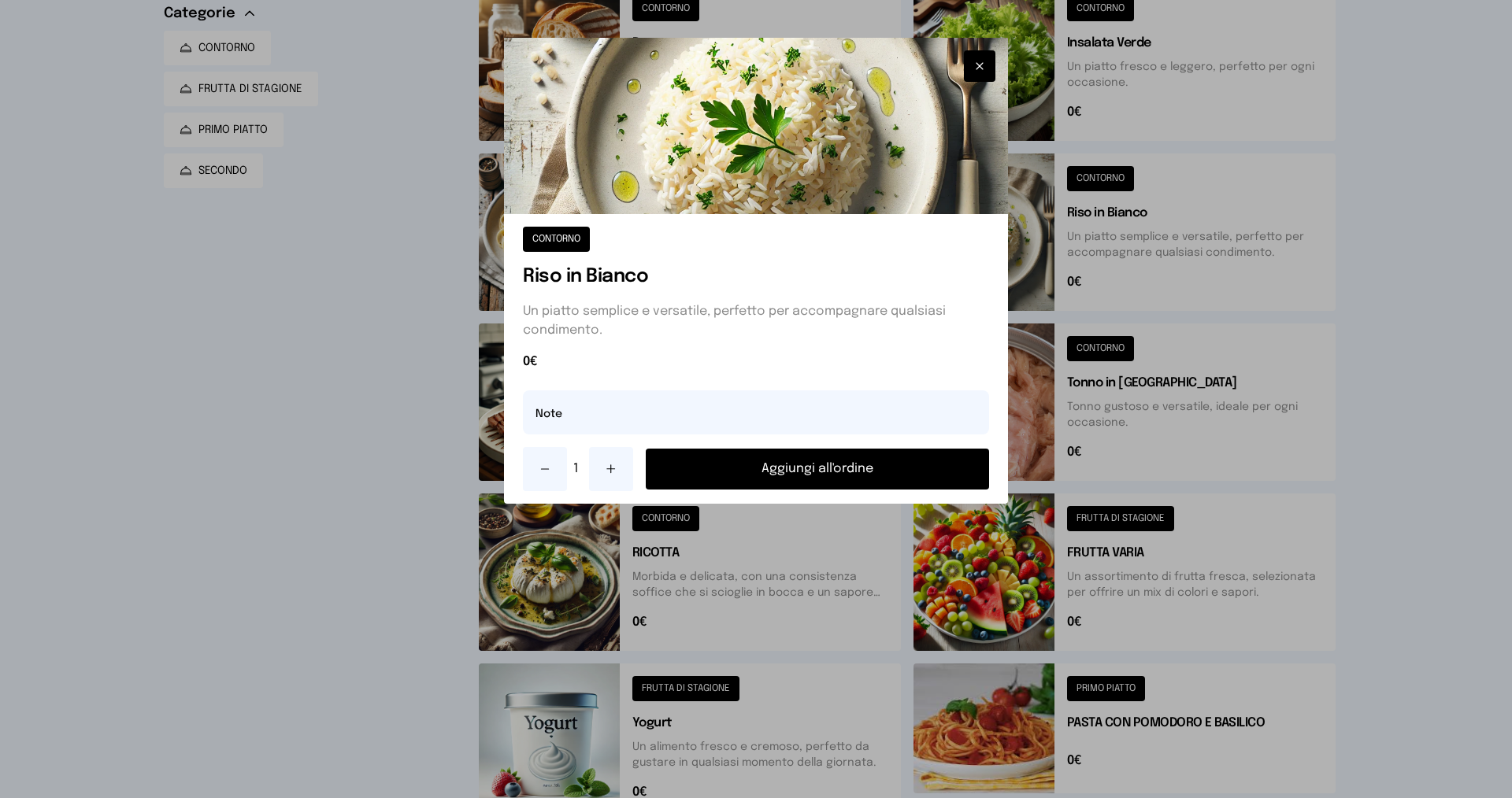
click at [818, 468] on button "Aggiungi all'ordine" at bounding box center [818, 469] width 343 height 41
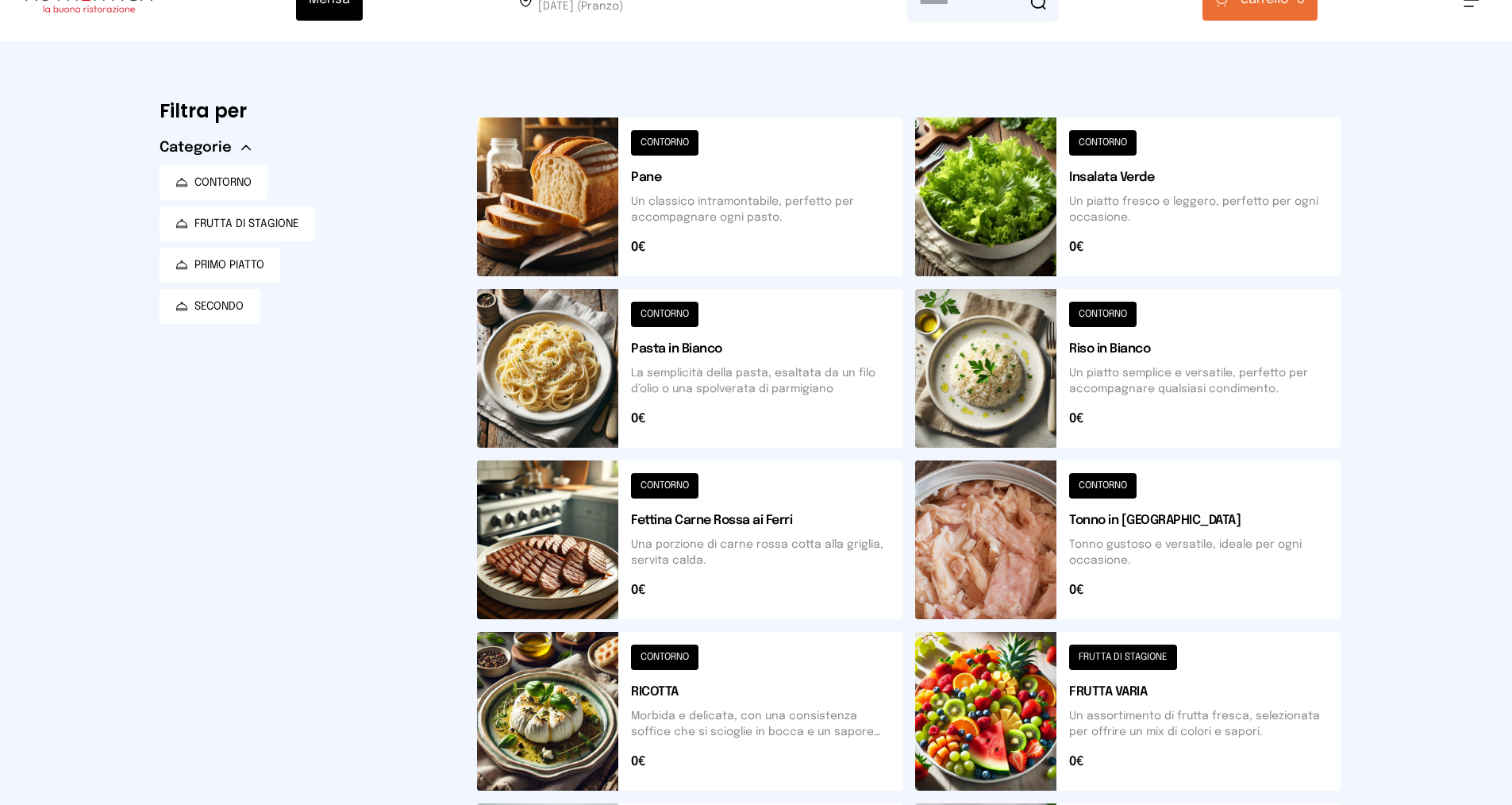
scroll to position [0, 0]
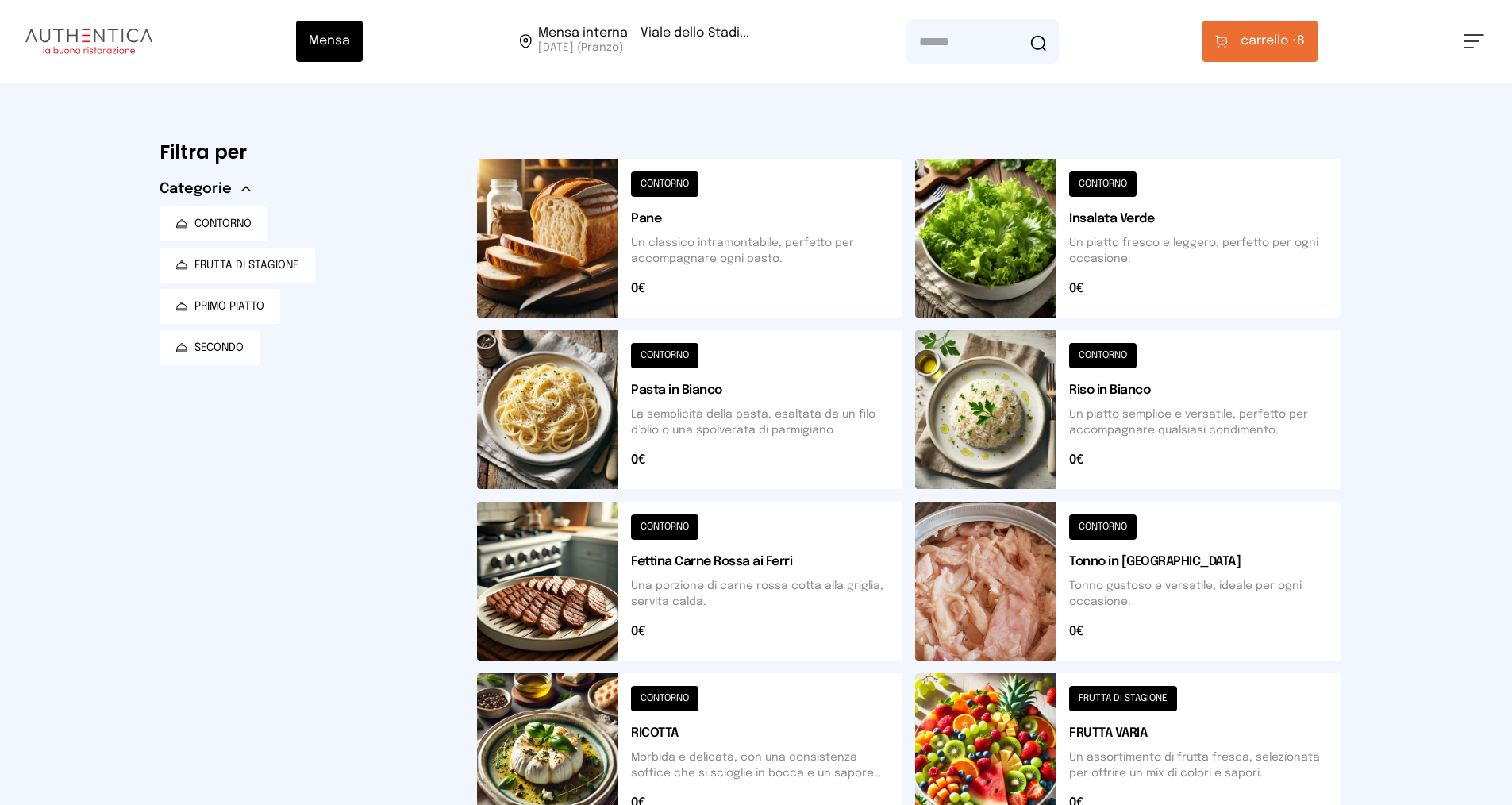
click at [1284, 44] on span "carrello •" at bounding box center [1269, 42] width 57 height 20
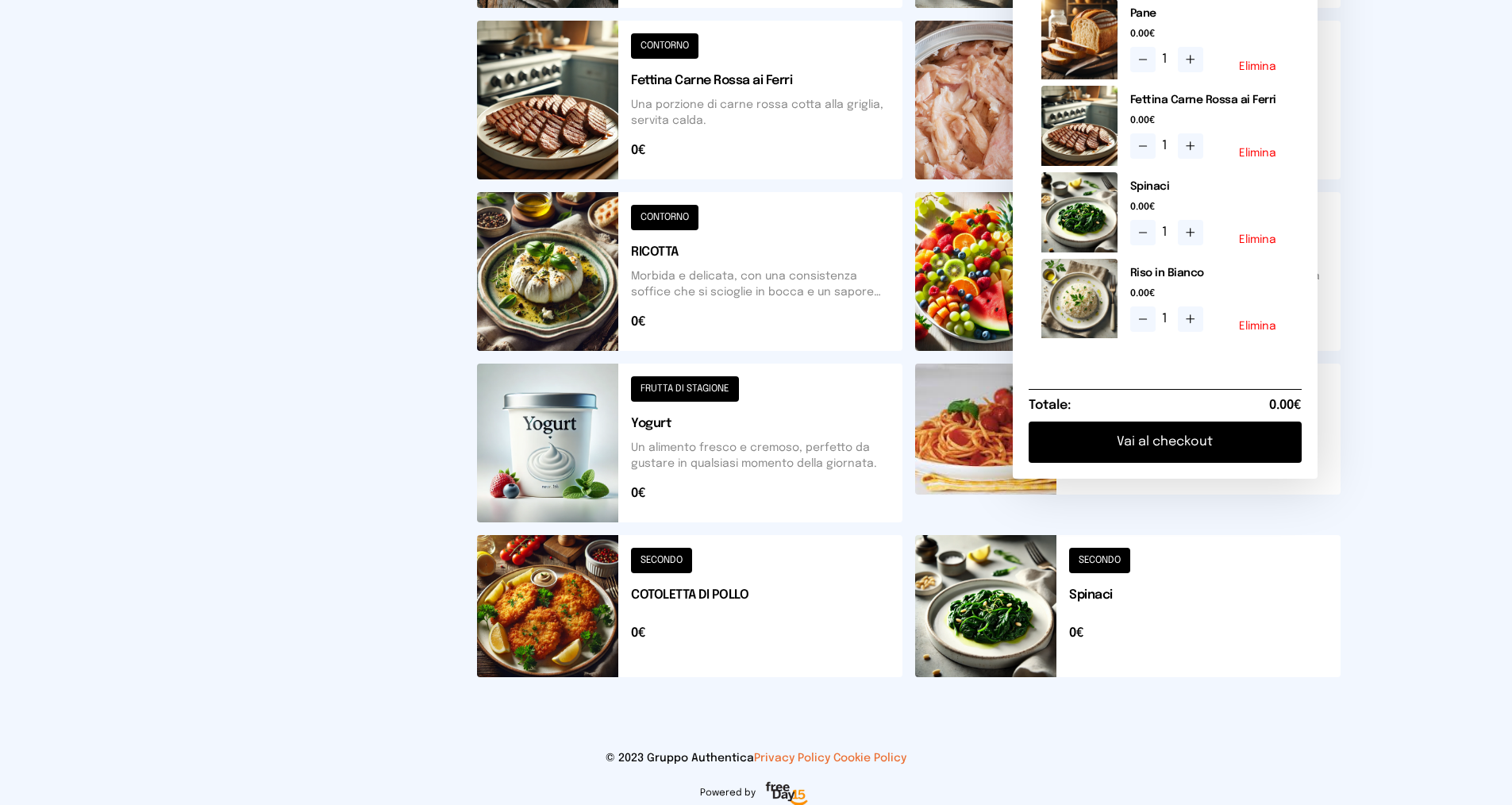
scroll to position [493, 0]
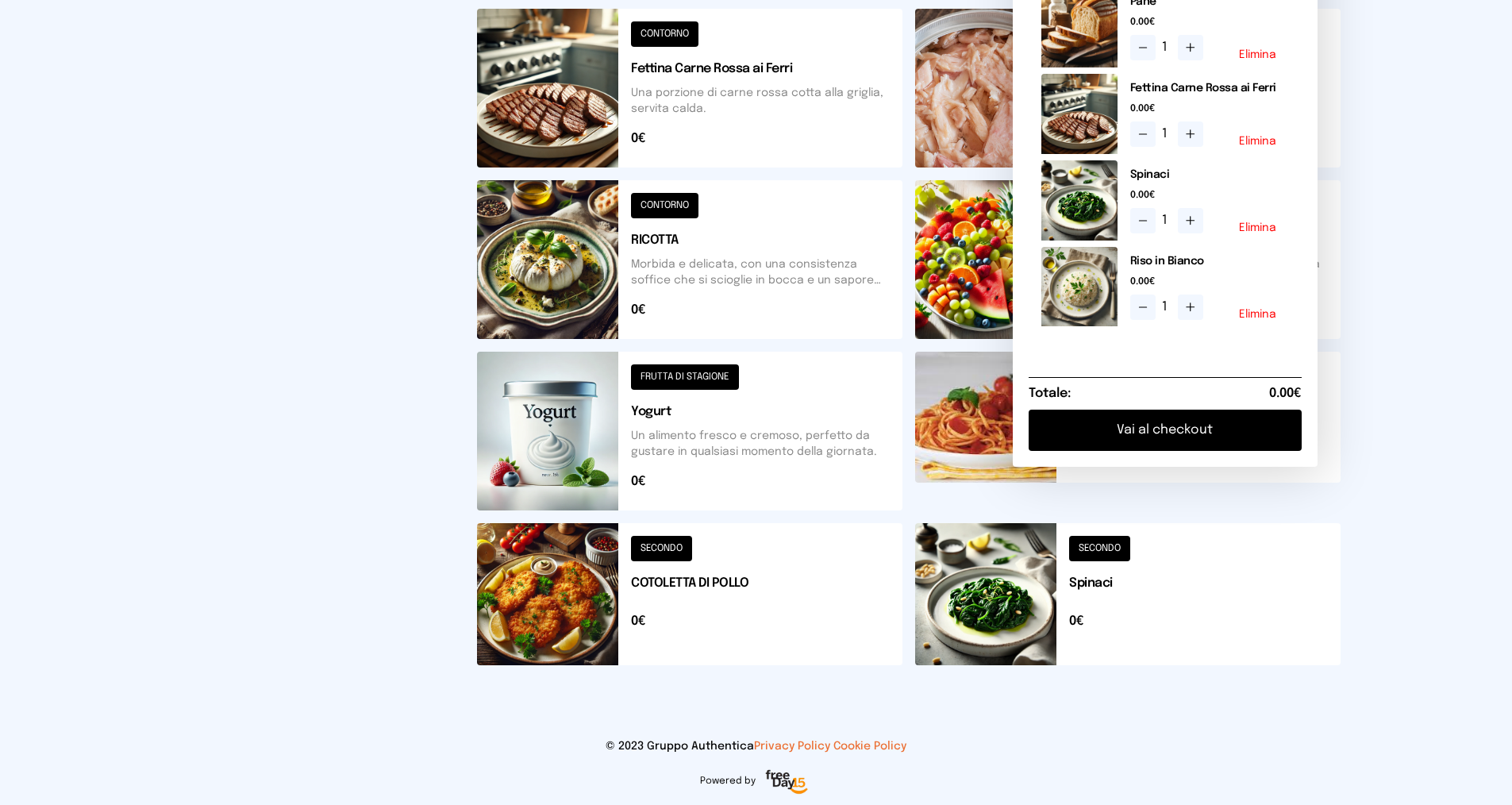
click at [1182, 448] on button "Vai al checkout" at bounding box center [1165, 430] width 273 height 41
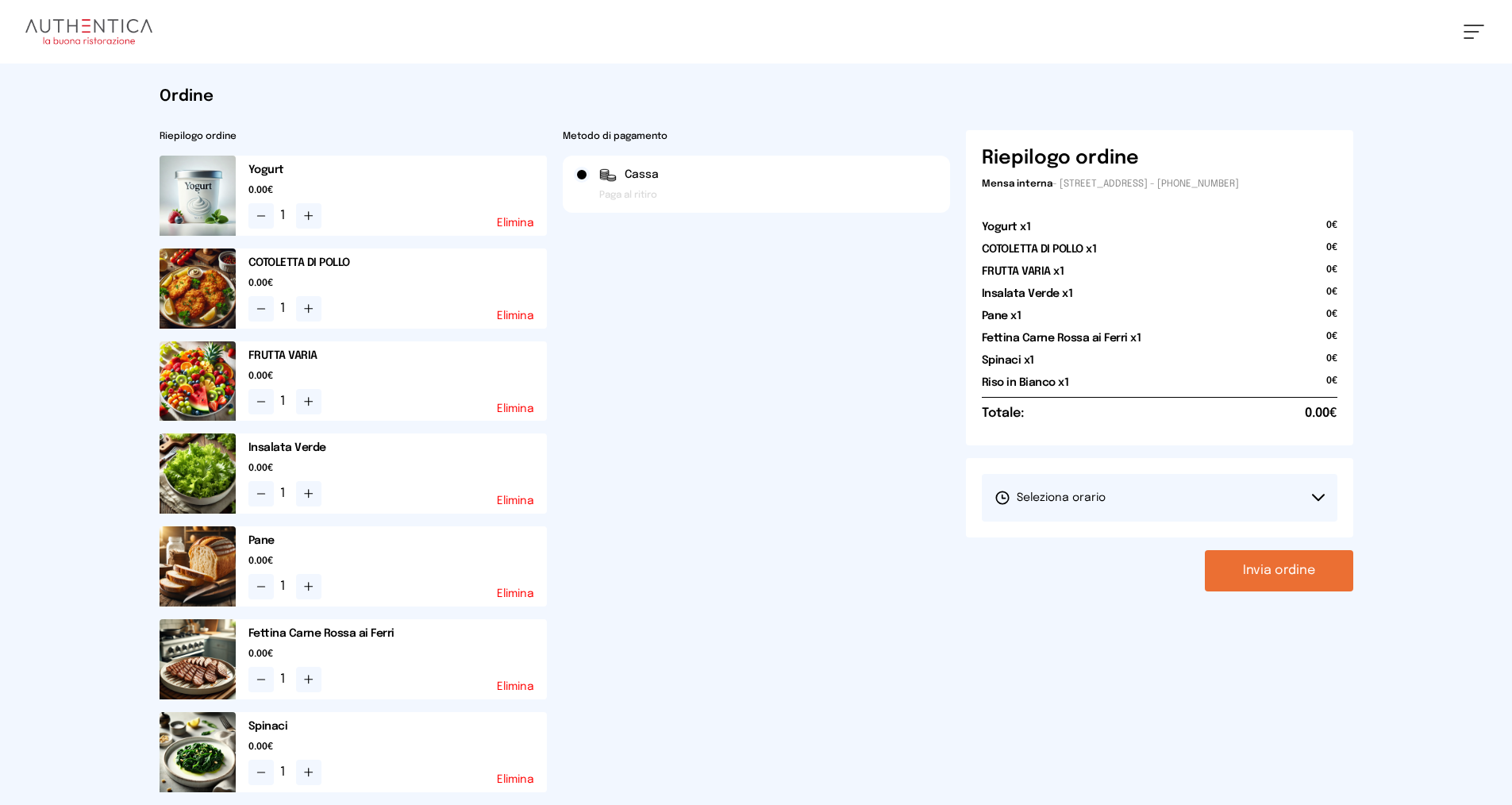
click at [1315, 487] on button "Seleziona orario" at bounding box center [1159, 497] width 356 height 48
click at [1249, 541] on li "1° Turno (13:00 - 15:00)" at bounding box center [1159, 542] width 356 height 41
click at [1276, 575] on button "Invia ordine" at bounding box center [1280, 571] width 148 height 41
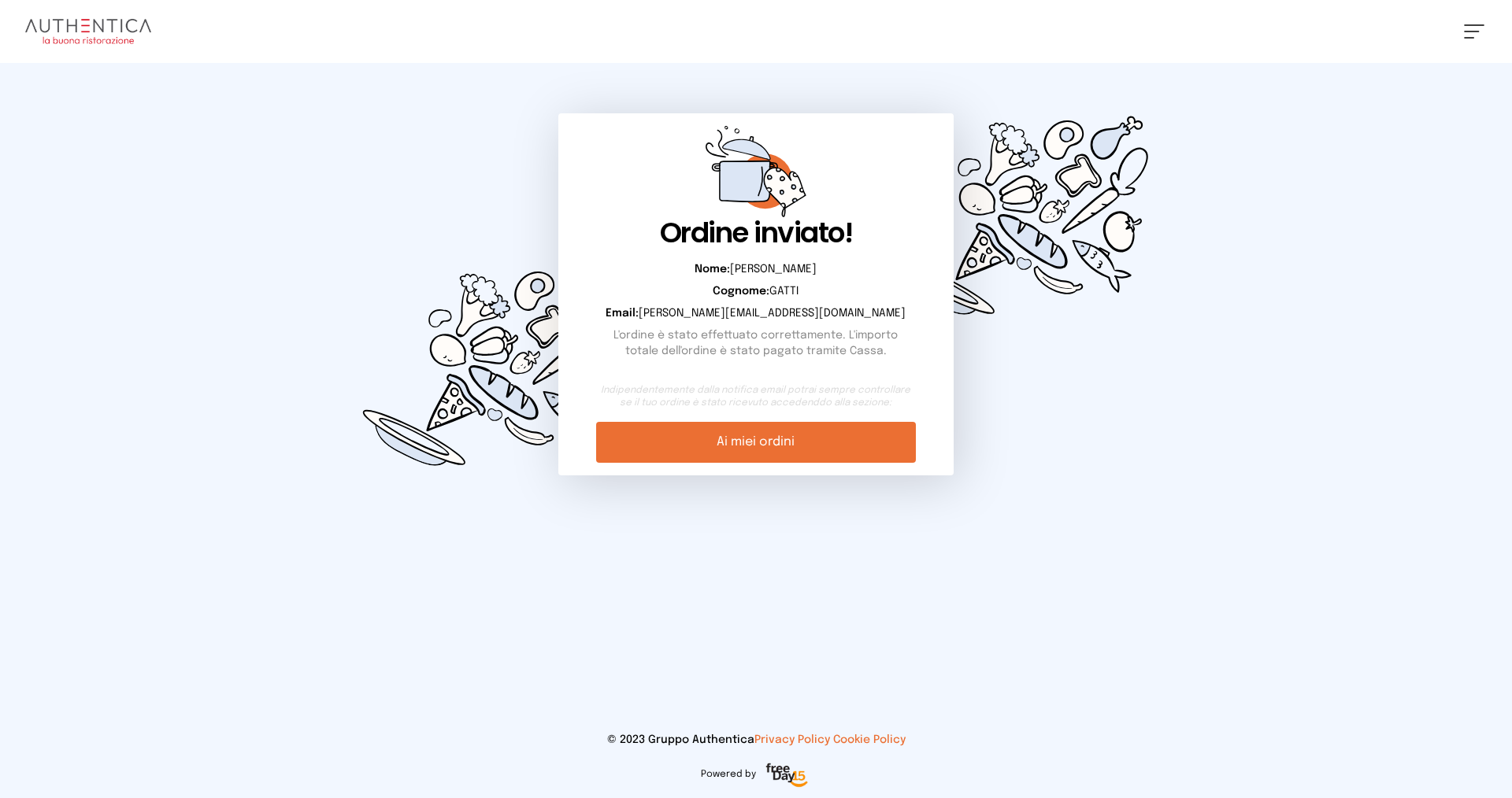
click at [791, 437] on link "Ai miei ordini" at bounding box center [755, 443] width 319 height 41
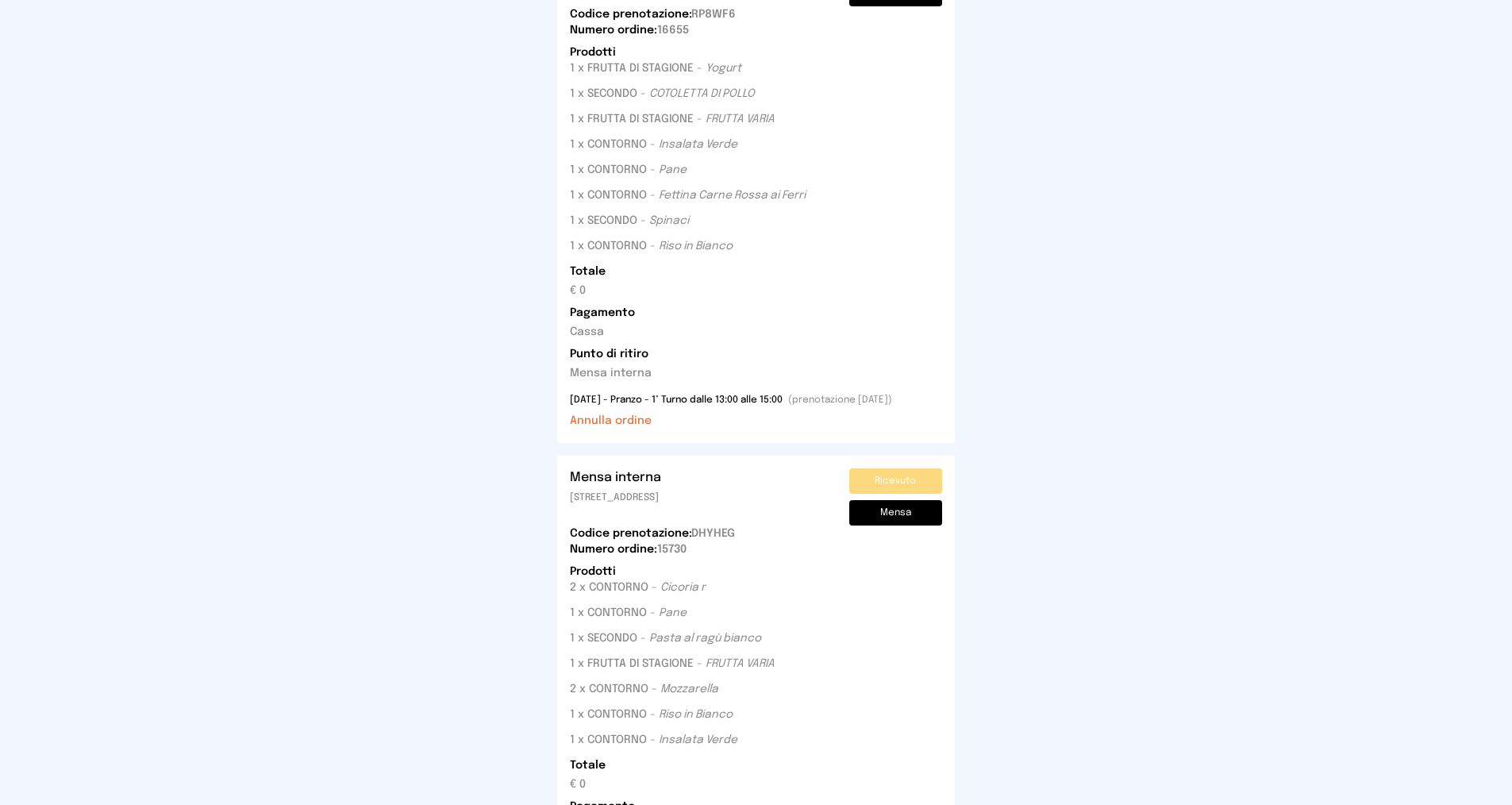
scroll to position [397, 0]
